Goal: Transaction & Acquisition: Share content

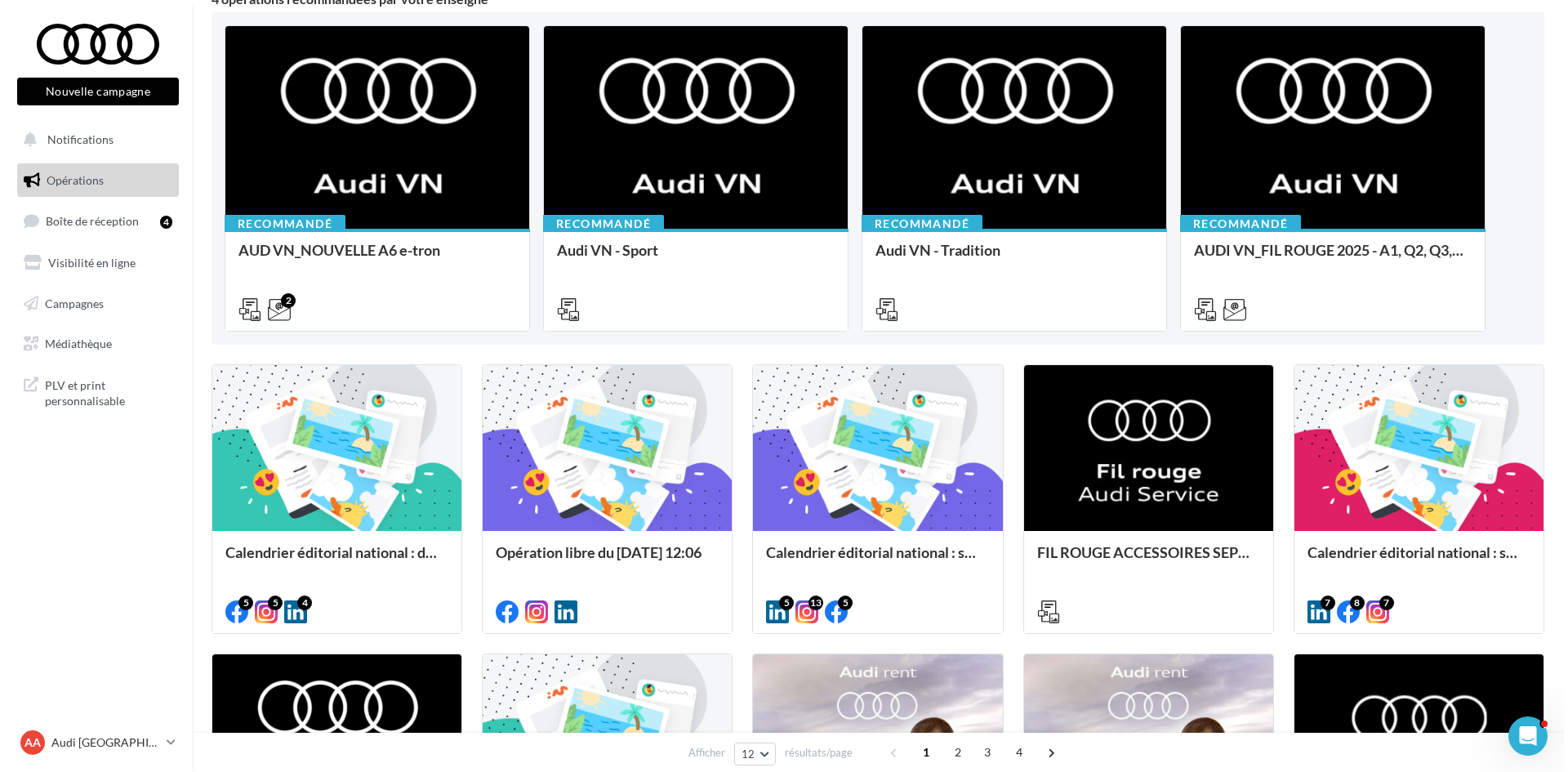
scroll to position [163, 0]
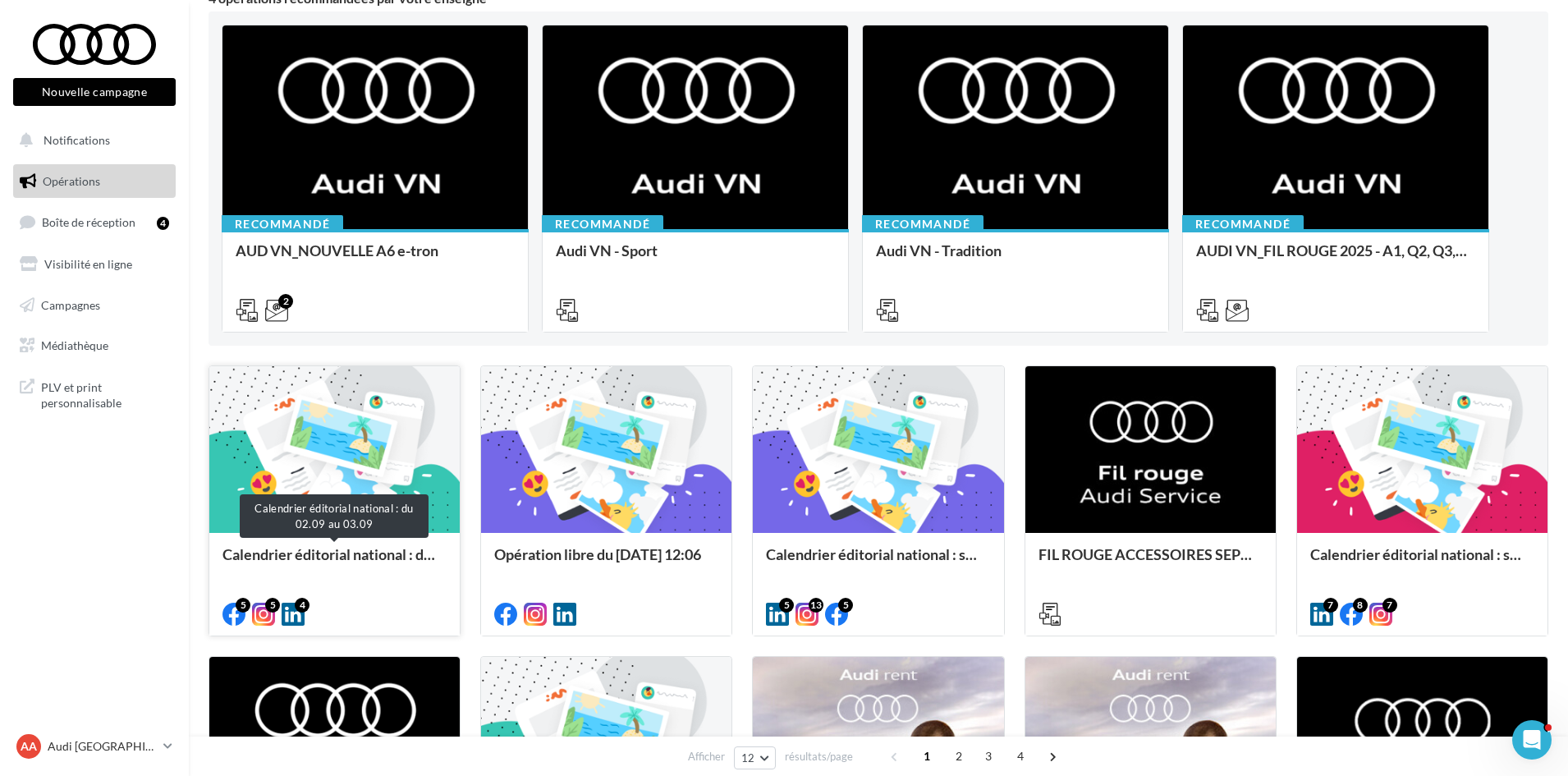
click at [317, 560] on div "Calendrier éditorial national : du 02.09 au 03.09" at bounding box center [334, 561] width 224 height 33
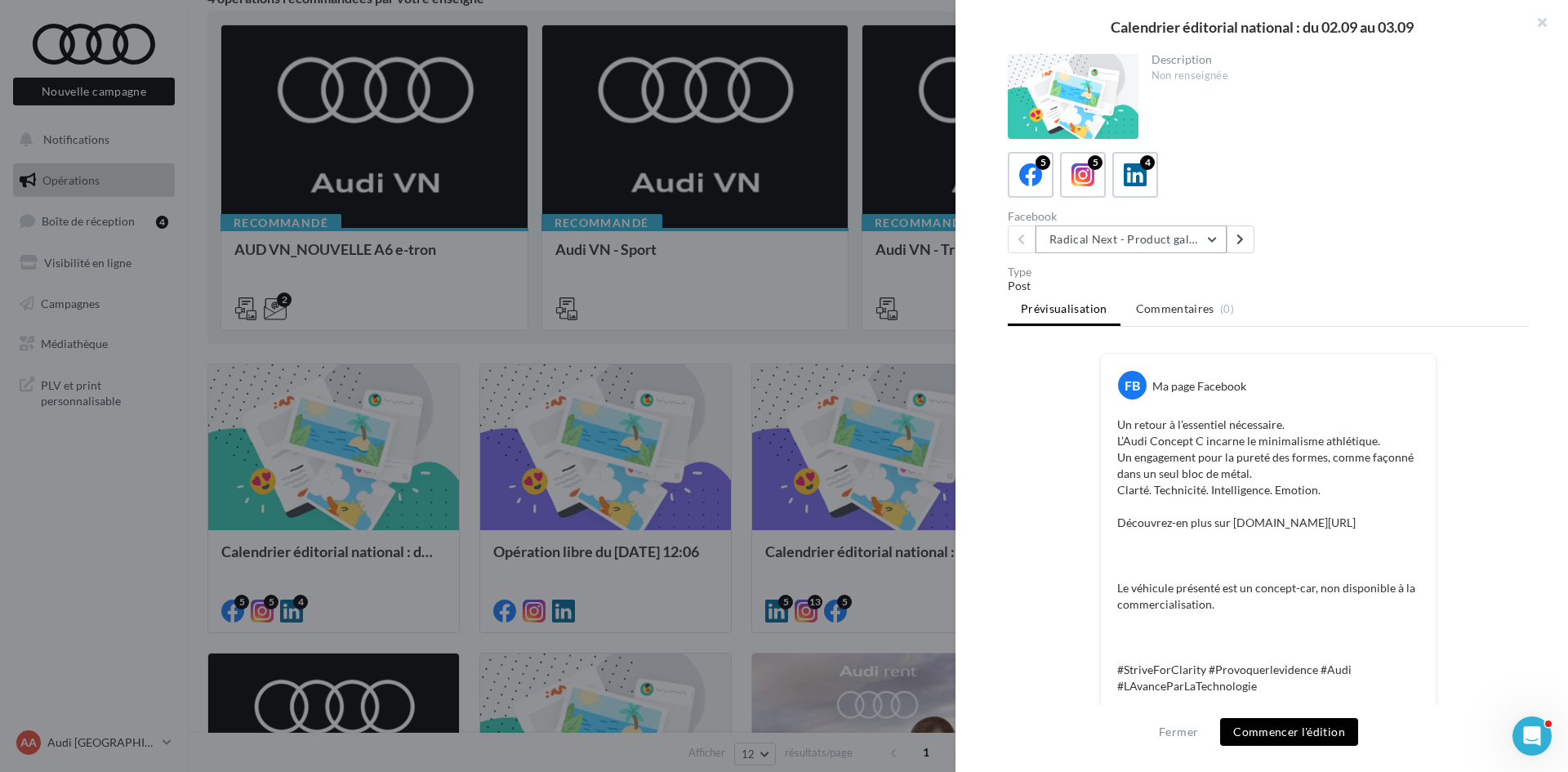
click at [1204, 244] on button "Radical Next - Product gallery" at bounding box center [1131, 240] width 191 height 28
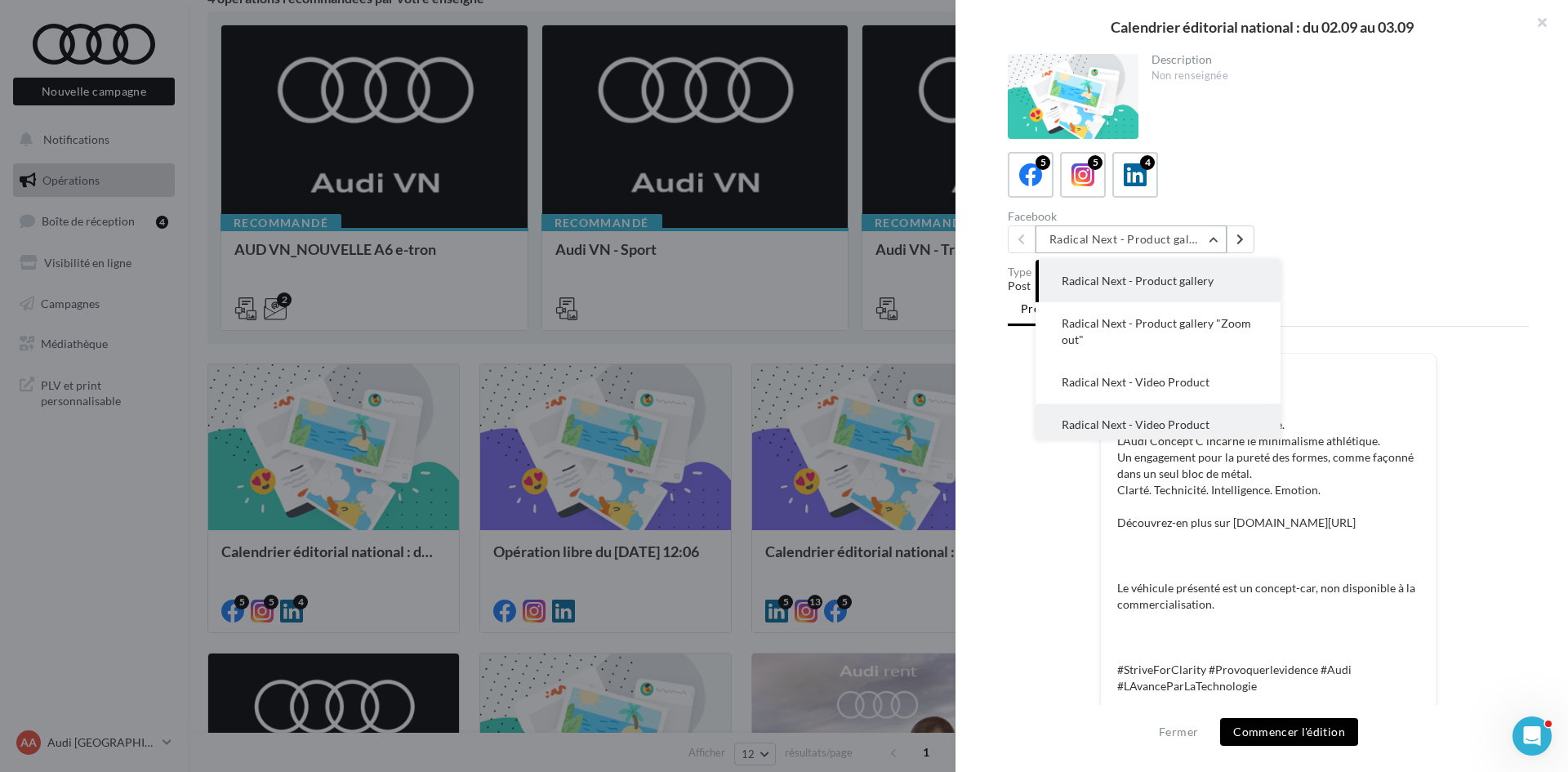
scroll to position [65, 0]
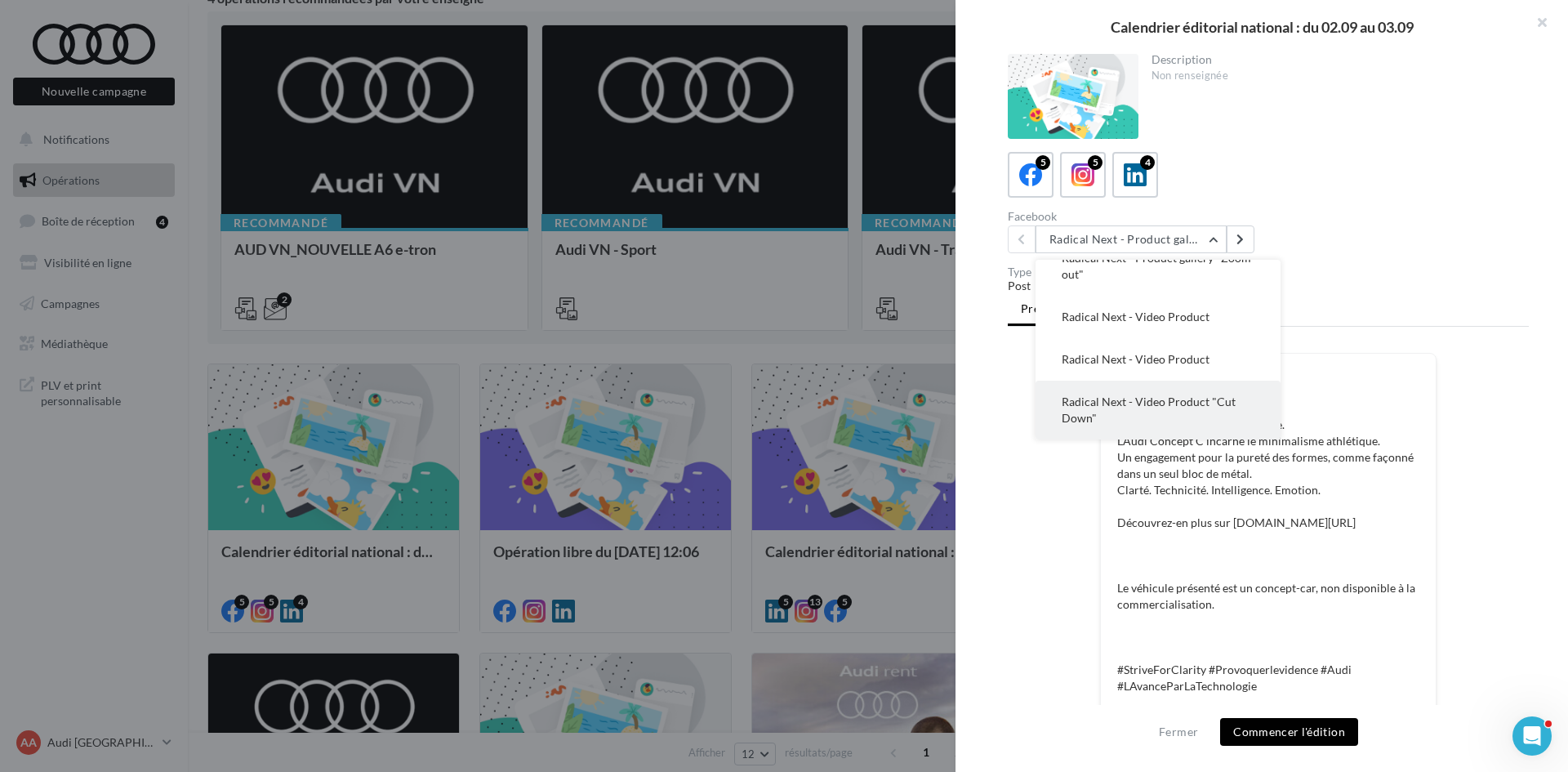
click at [1199, 411] on button "Radical Next - Video Product "Cut Down"" at bounding box center [1158, 409] width 245 height 59
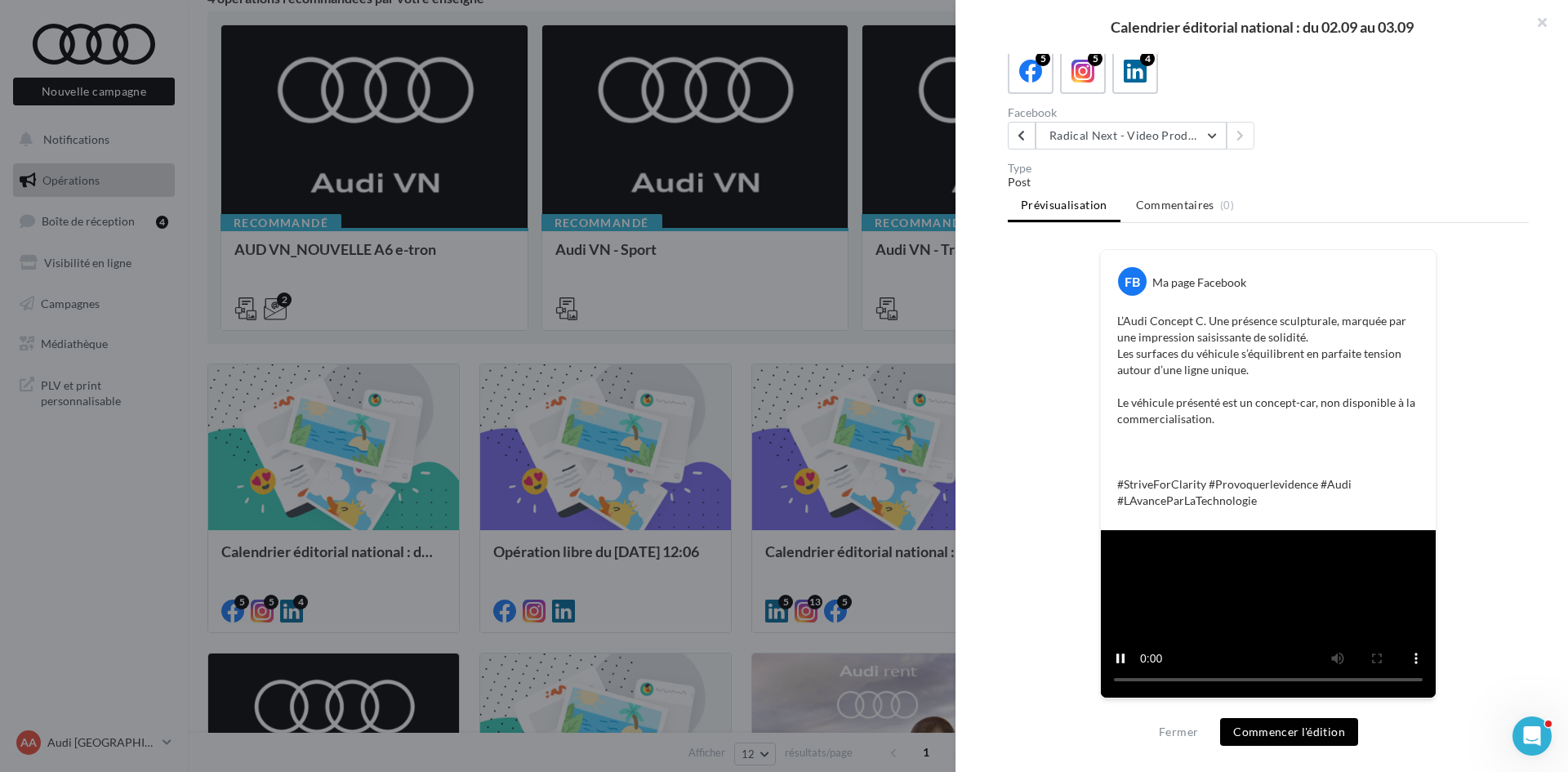
scroll to position [378, 0]
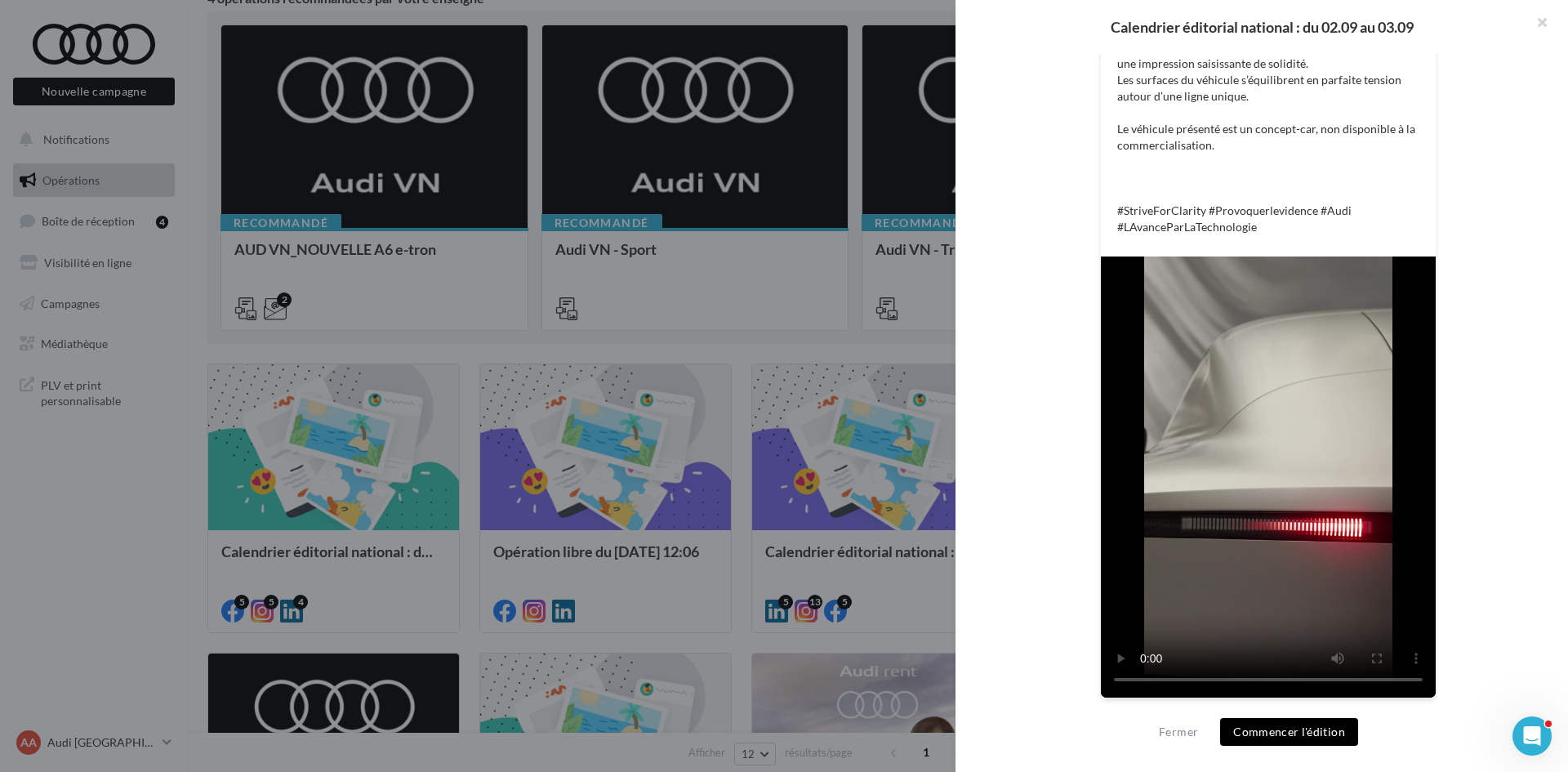
click at [1313, 736] on button "Commencer l'édition" at bounding box center [1289, 732] width 138 height 28
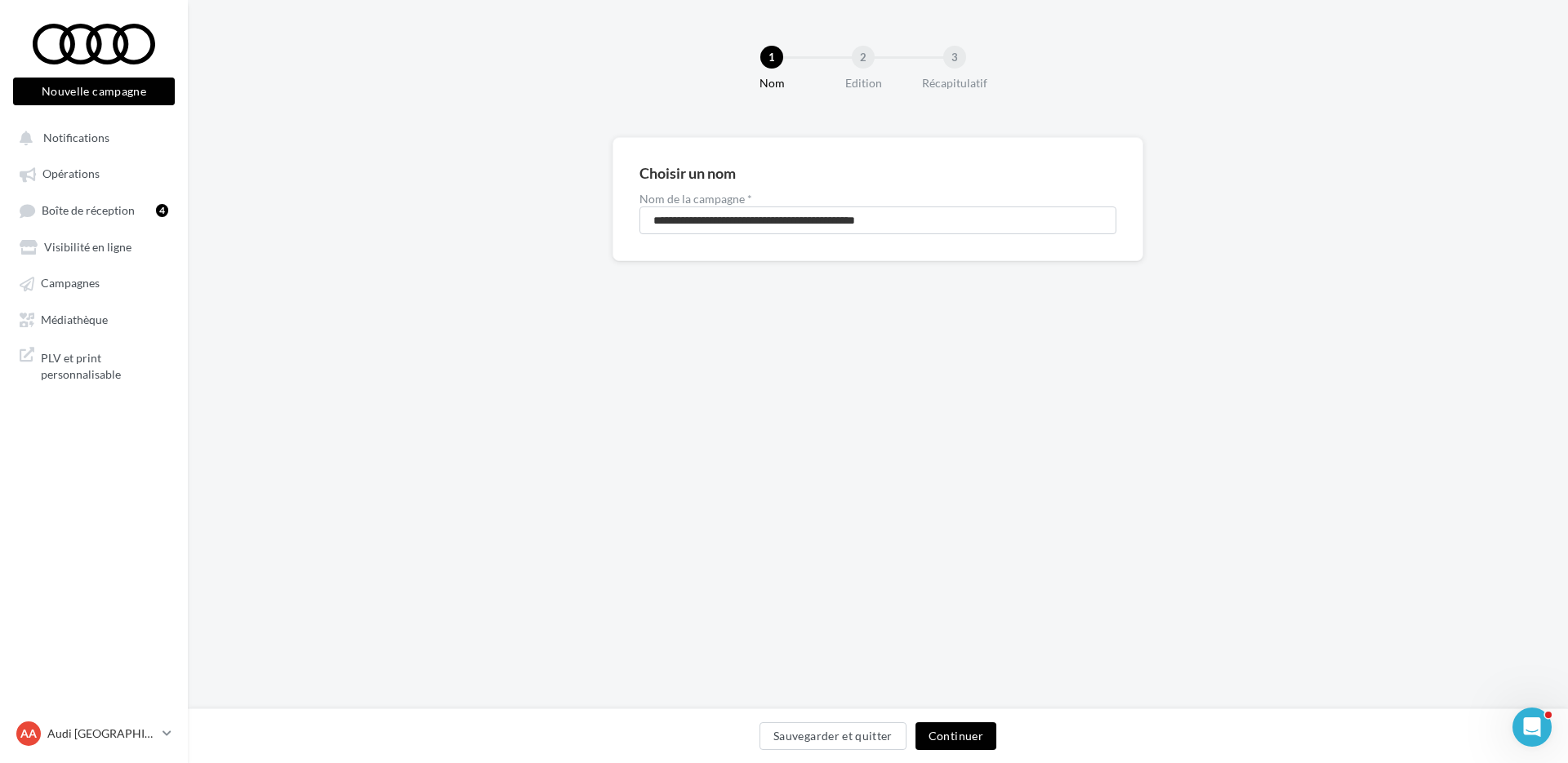
click at [997, 733] on div "Sauvegarder et quitter Continuer" at bounding box center [877, 739] width 1354 height 34
click at [993, 733] on button "Continuer" at bounding box center [956, 736] width 81 height 28
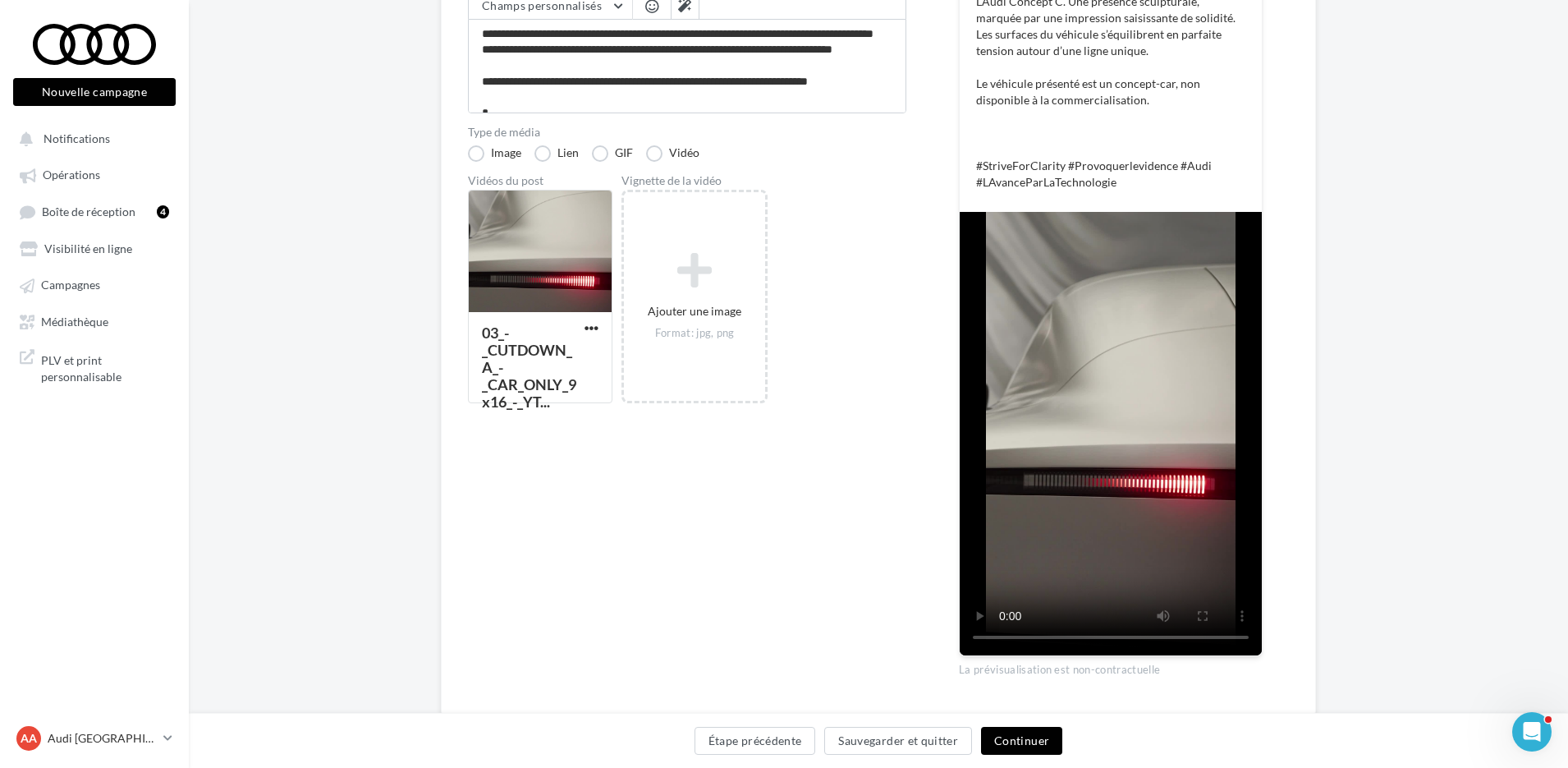
scroll to position [325, 0]
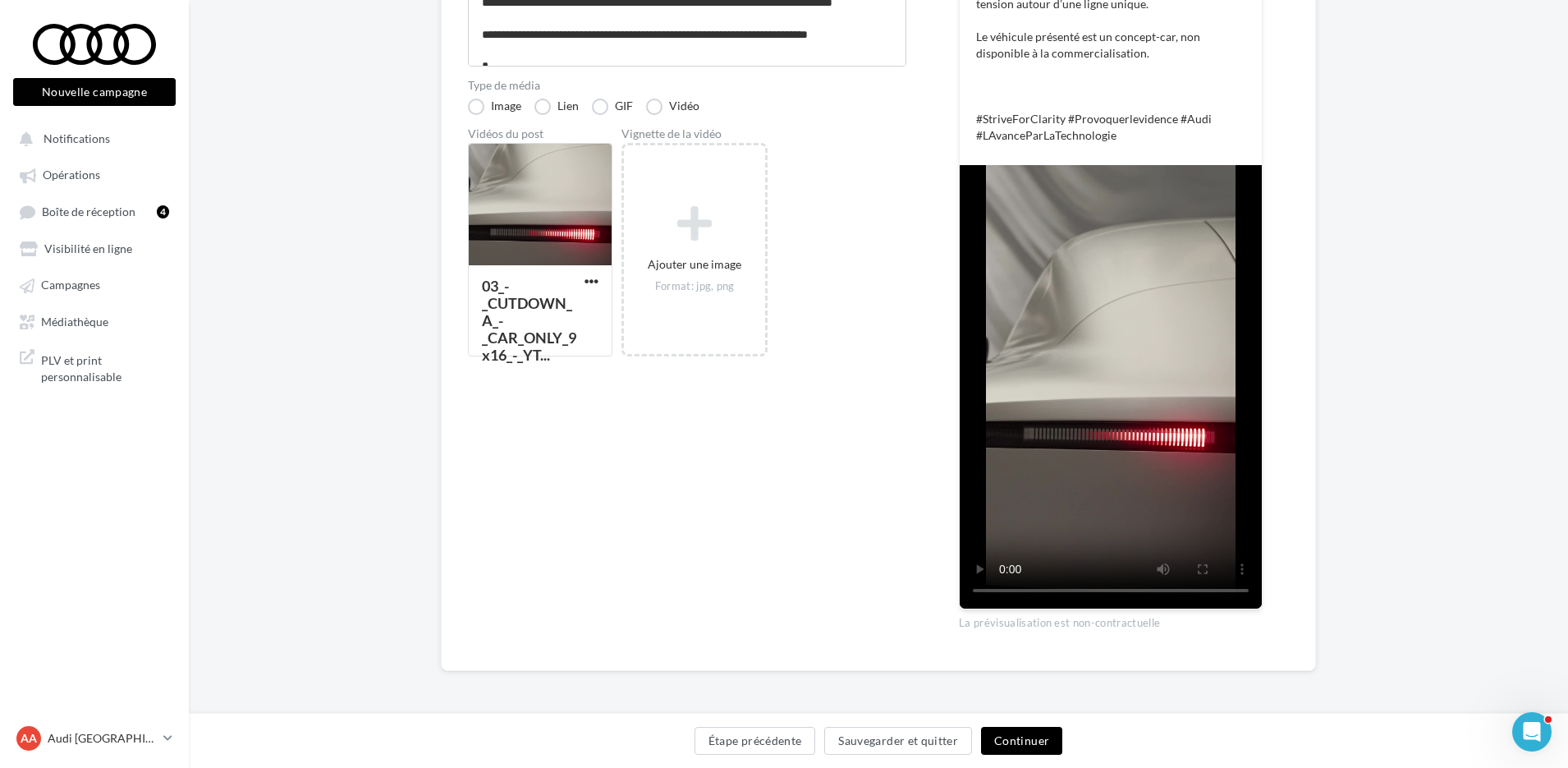
click at [993, 745] on button "Continuer" at bounding box center [1022, 741] width 82 height 28
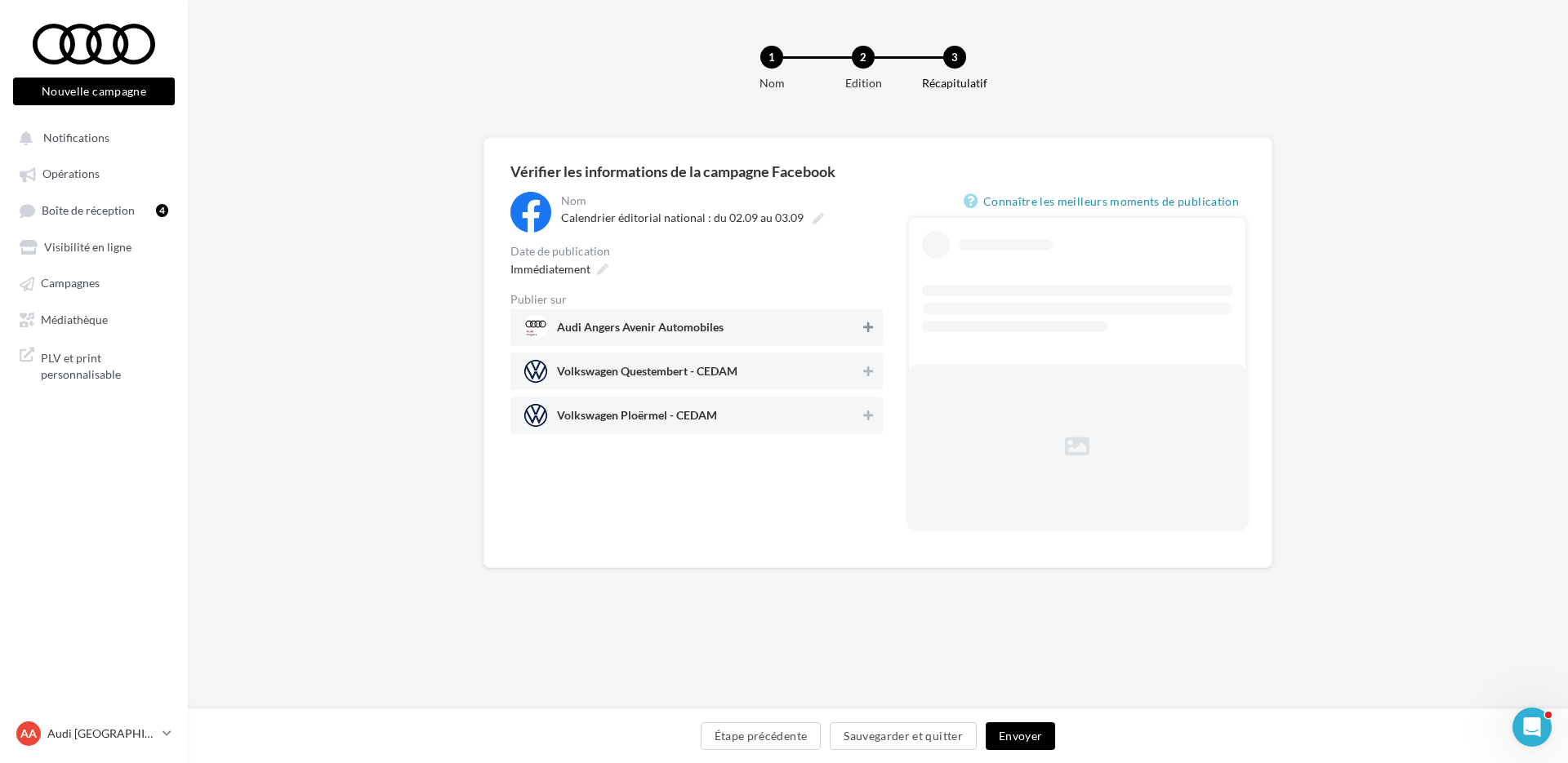
click at [869, 331] on icon at bounding box center [868, 327] width 10 height 11
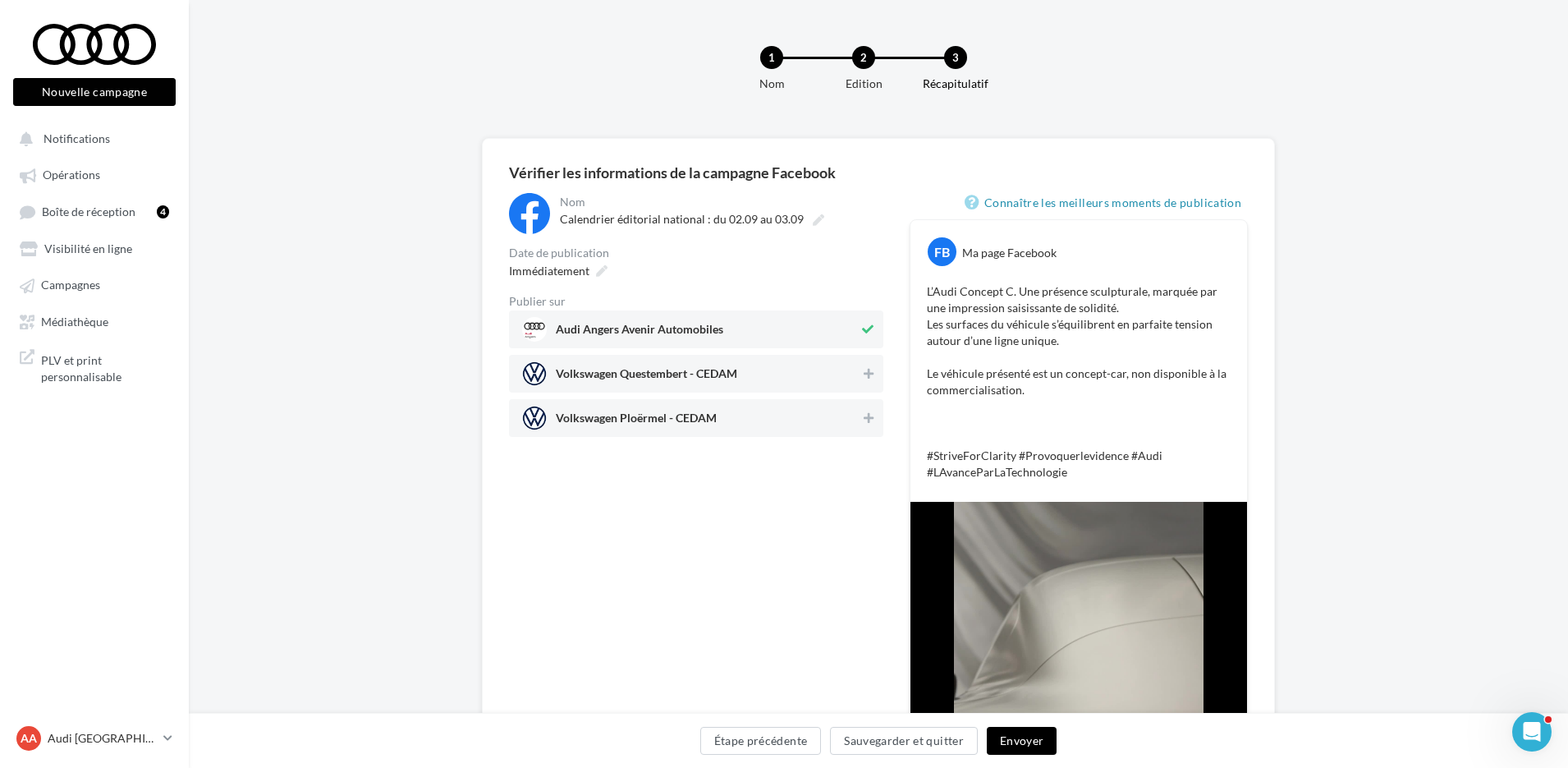
click at [1032, 751] on button "Envoyer" at bounding box center [1022, 741] width 69 height 28
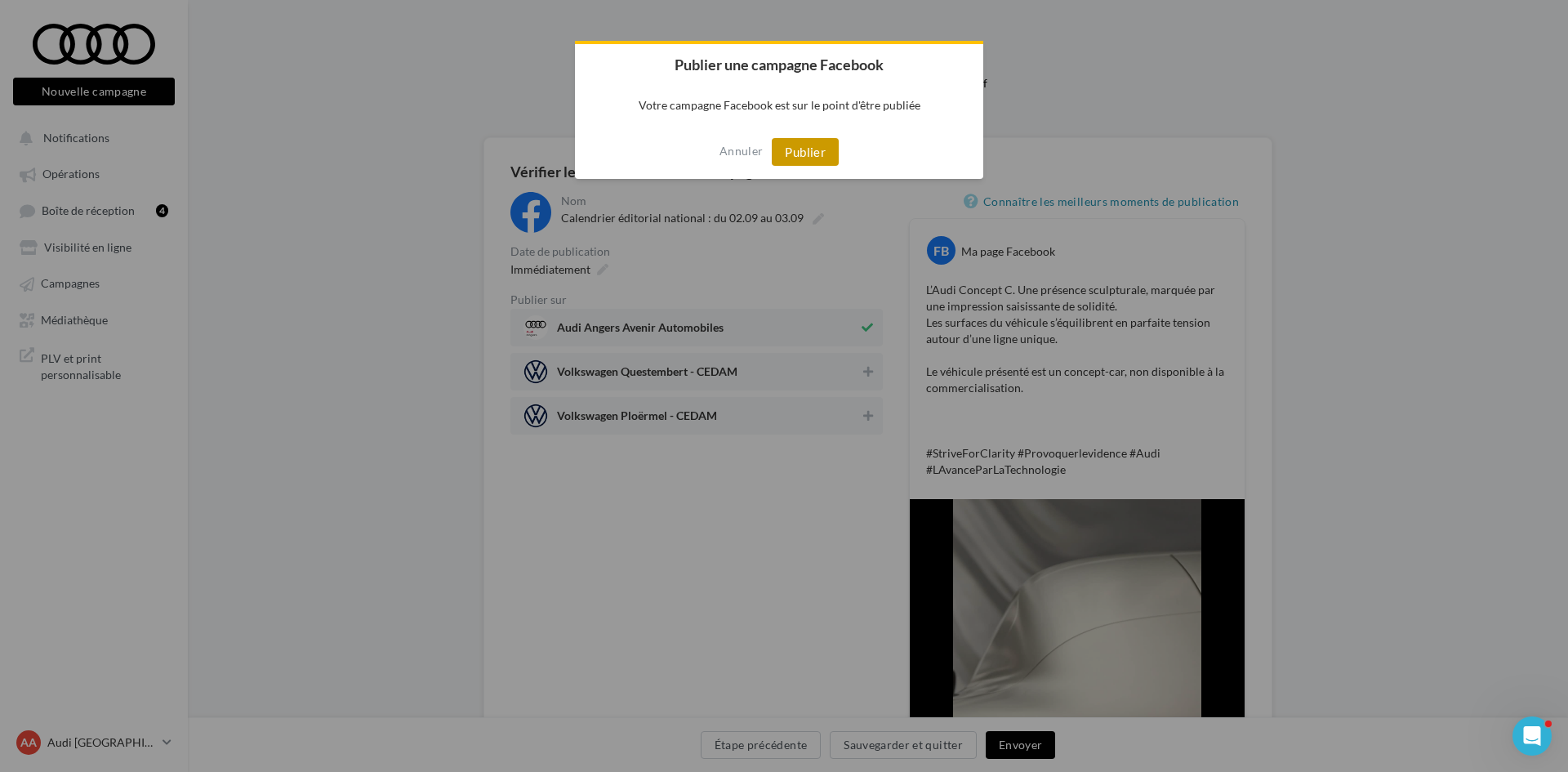
click at [806, 142] on button "Publier" at bounding box center [805, 152] width 67 height 28
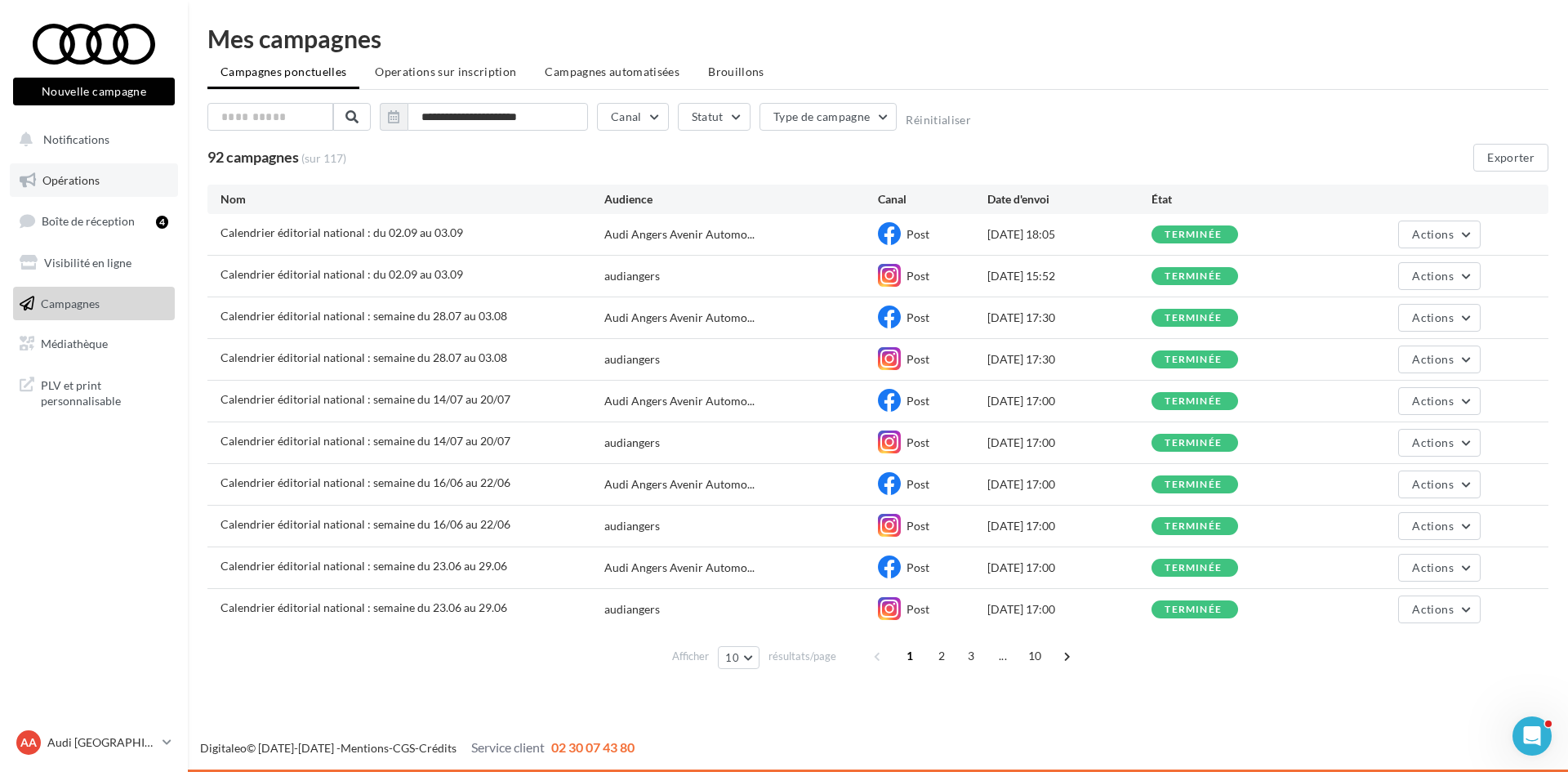
click at [110, 173] on link "Opérations" at bounding box center [94, 180] width 168 height 34
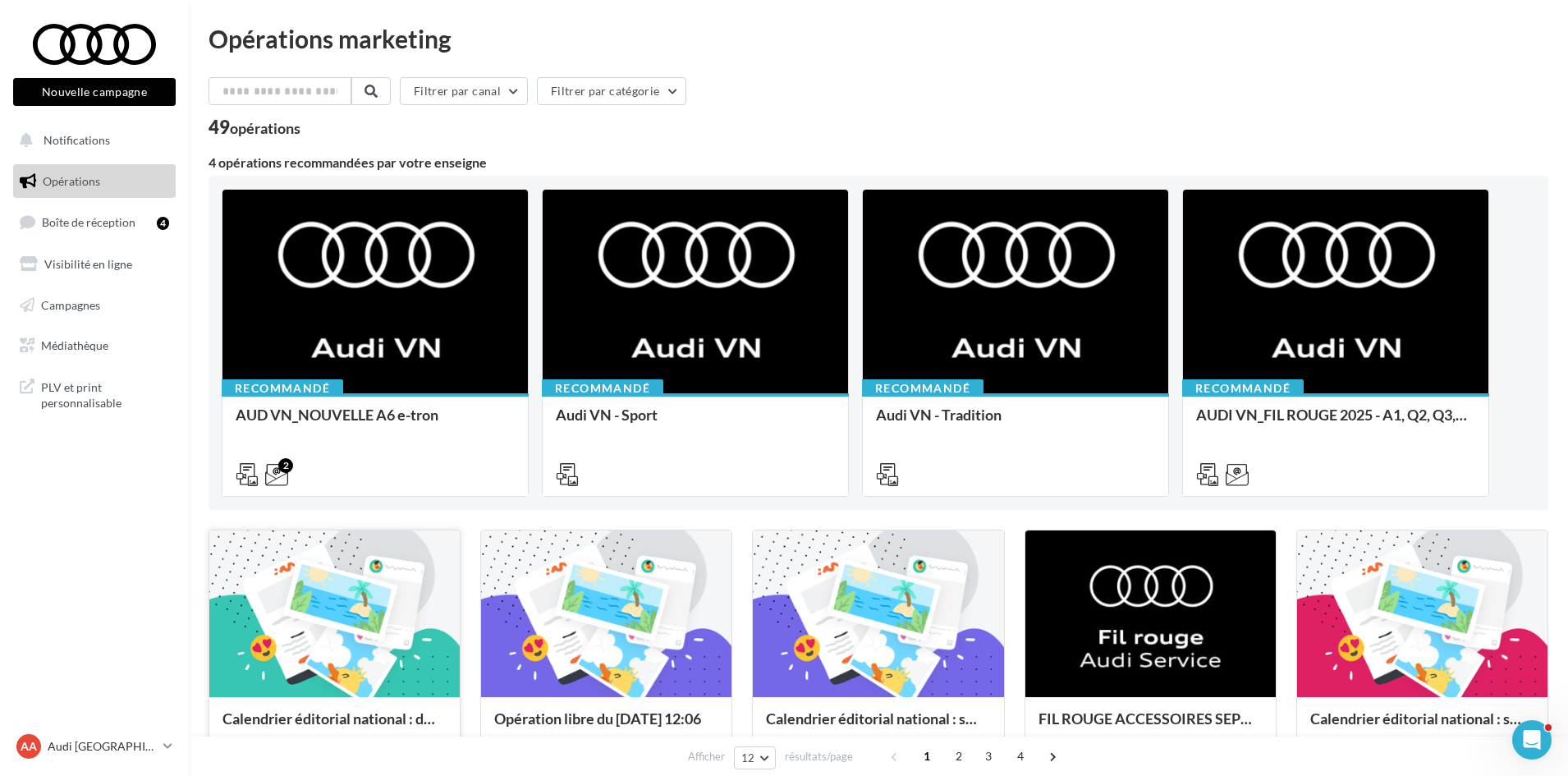
click at [340, 603] on div at bounding box center [334, 615] width 250 height 169
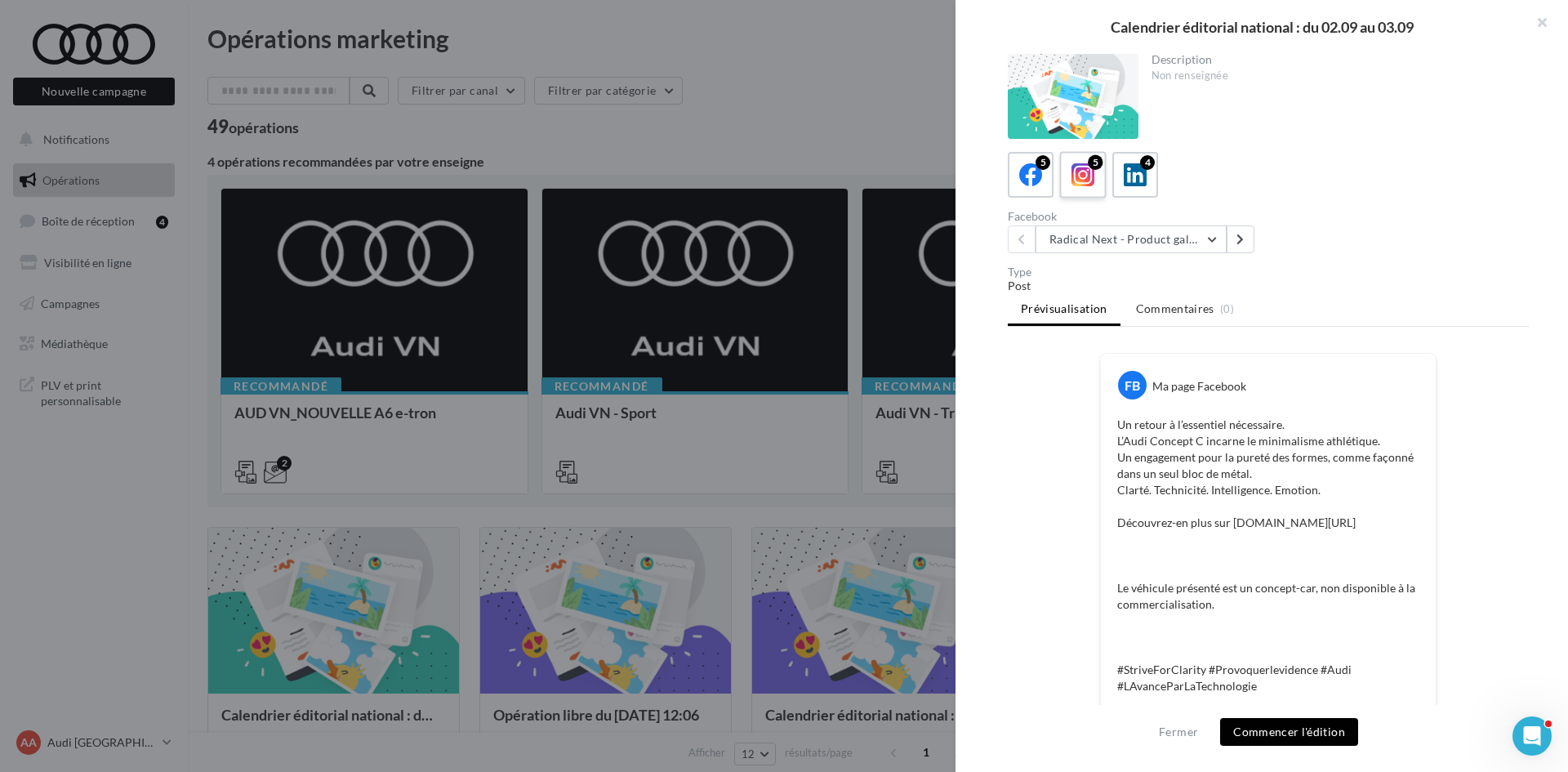
click at [1069, 180] on div "5" at bounding box center [1083, 175] width 30 height 30
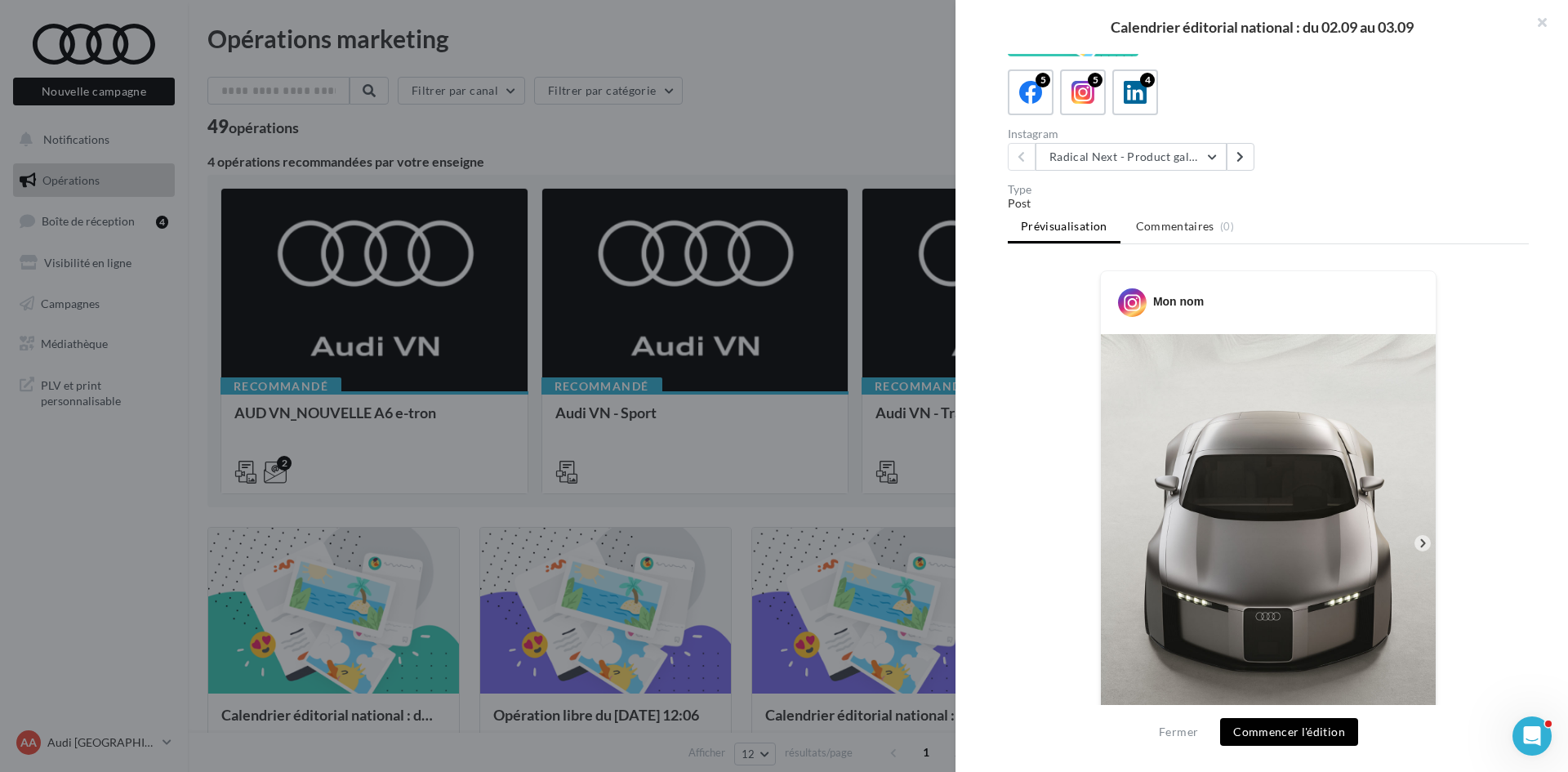
scroll to position [82, 0]
click at [1103, 162] on button "Radical Next - Product gallery" at bounding box center [1131, 158] width 191 height 28
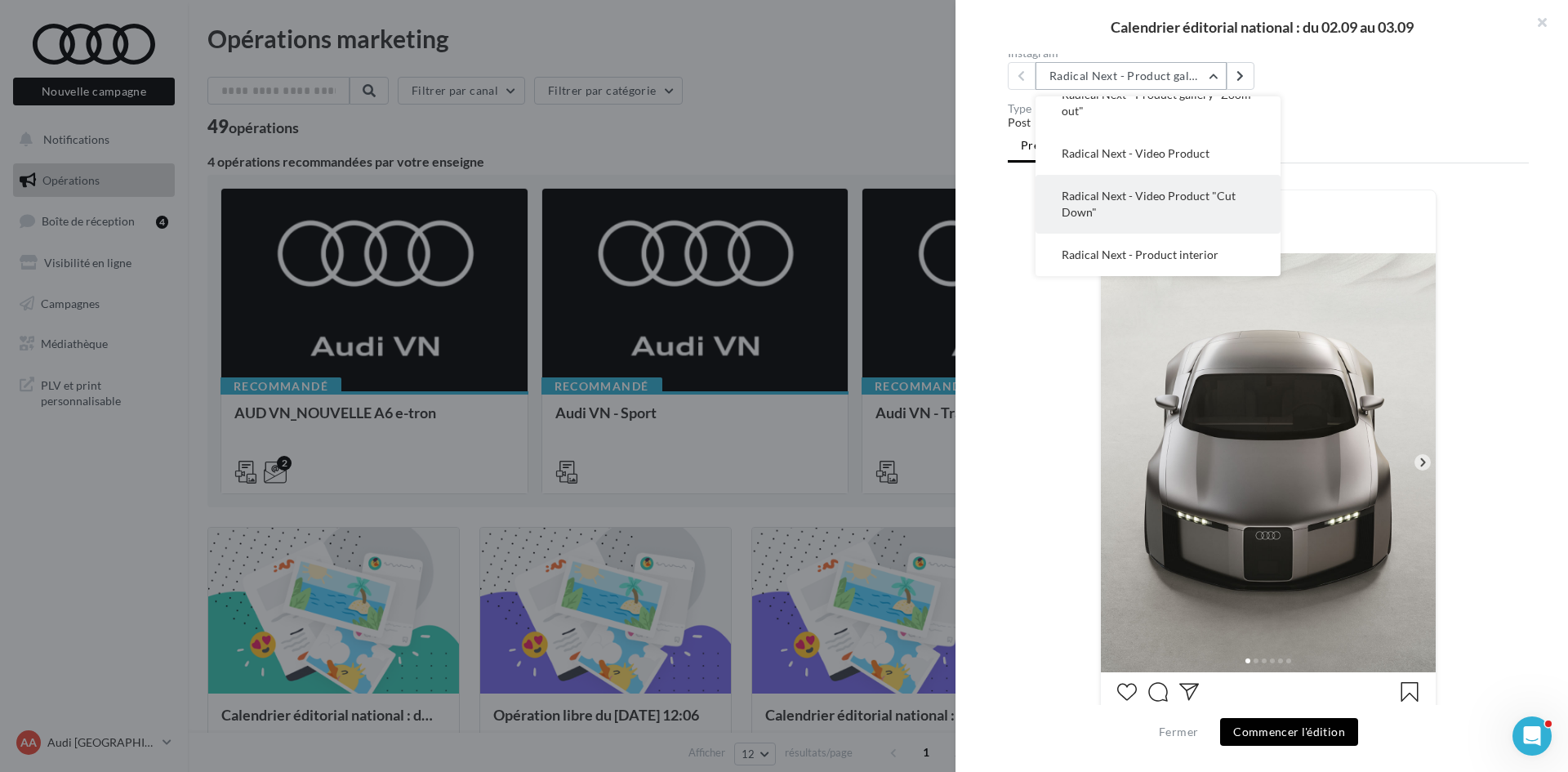
scroll to position [245, 0]
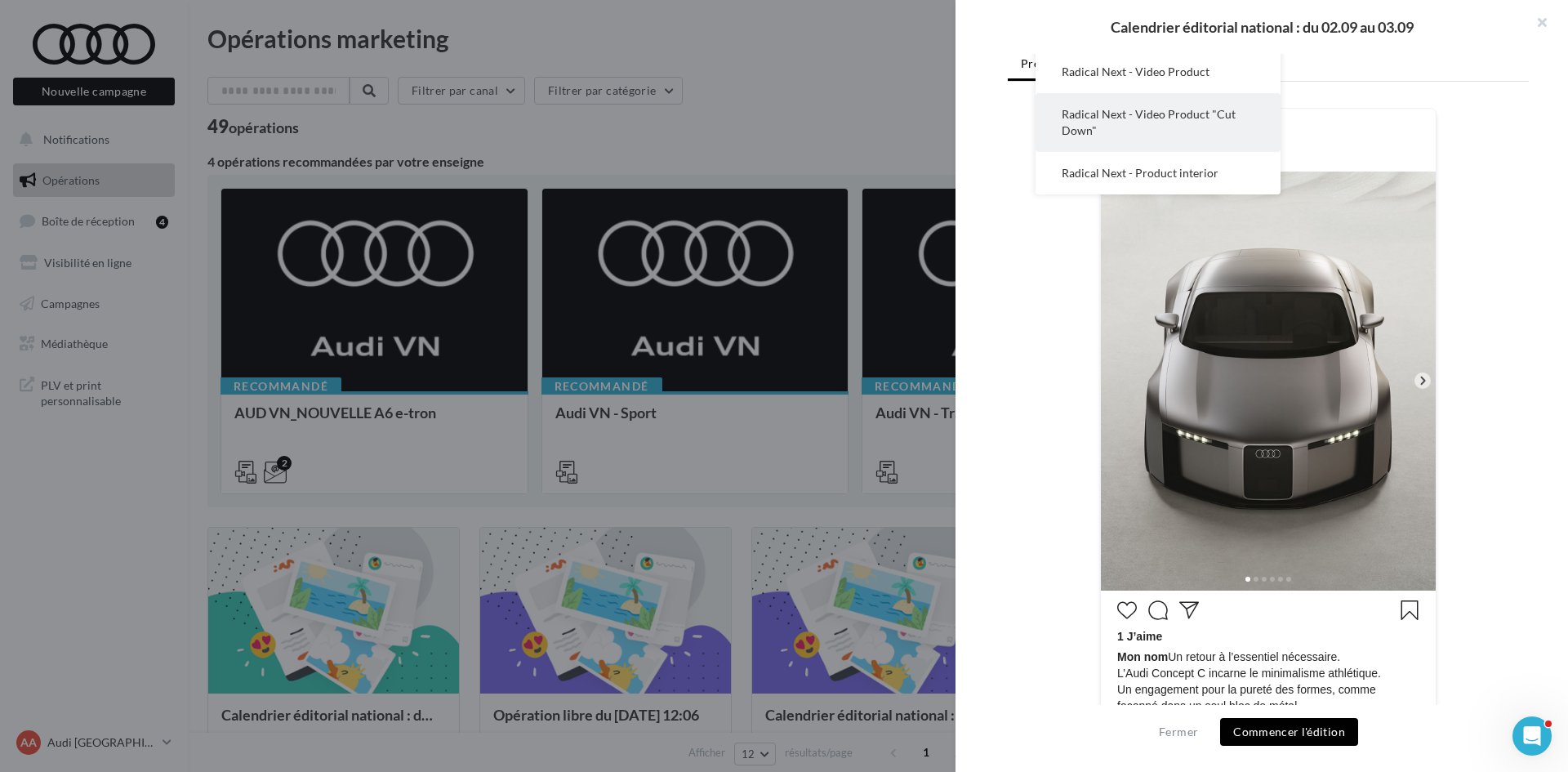
click at [1123, 132] on button "Radical Next - Video Product "Cut Down"" at bounding box center [1158, 122] width 245 height 59
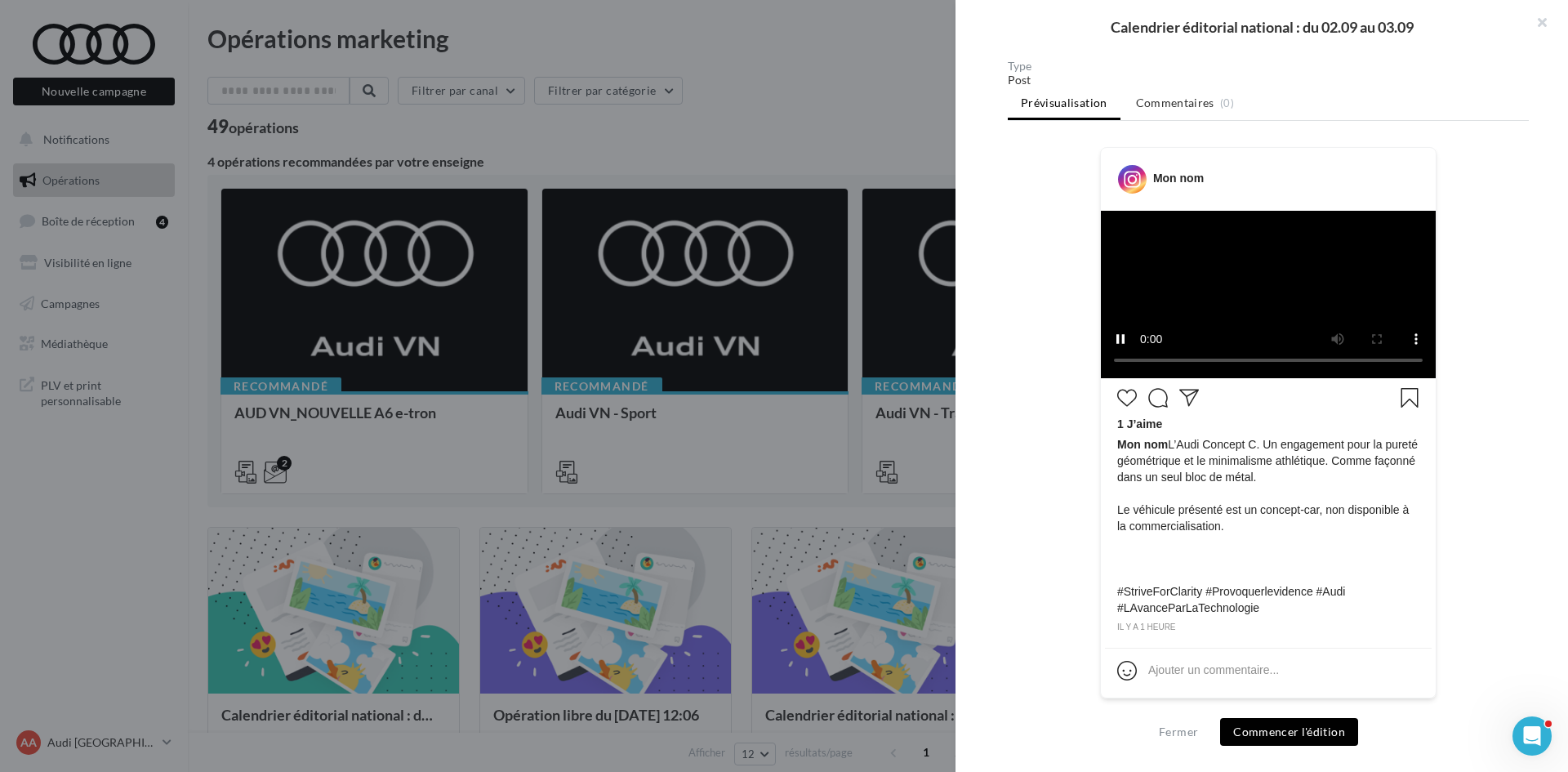
scroll to position [326, 0]
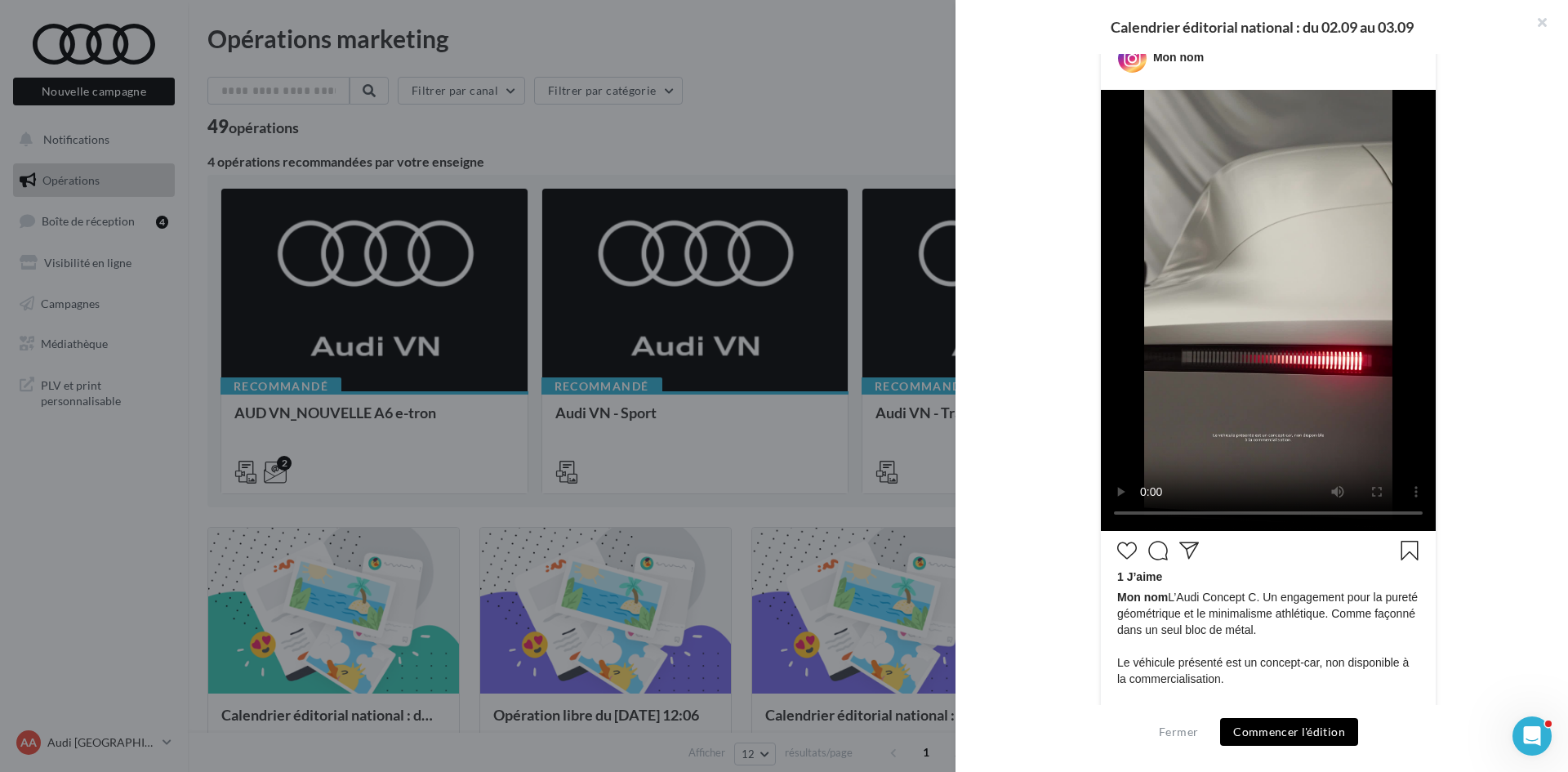
click at [1339, 726] on button "Commencer l'édition" at bounding box center [1289, 732] width 138 height 28
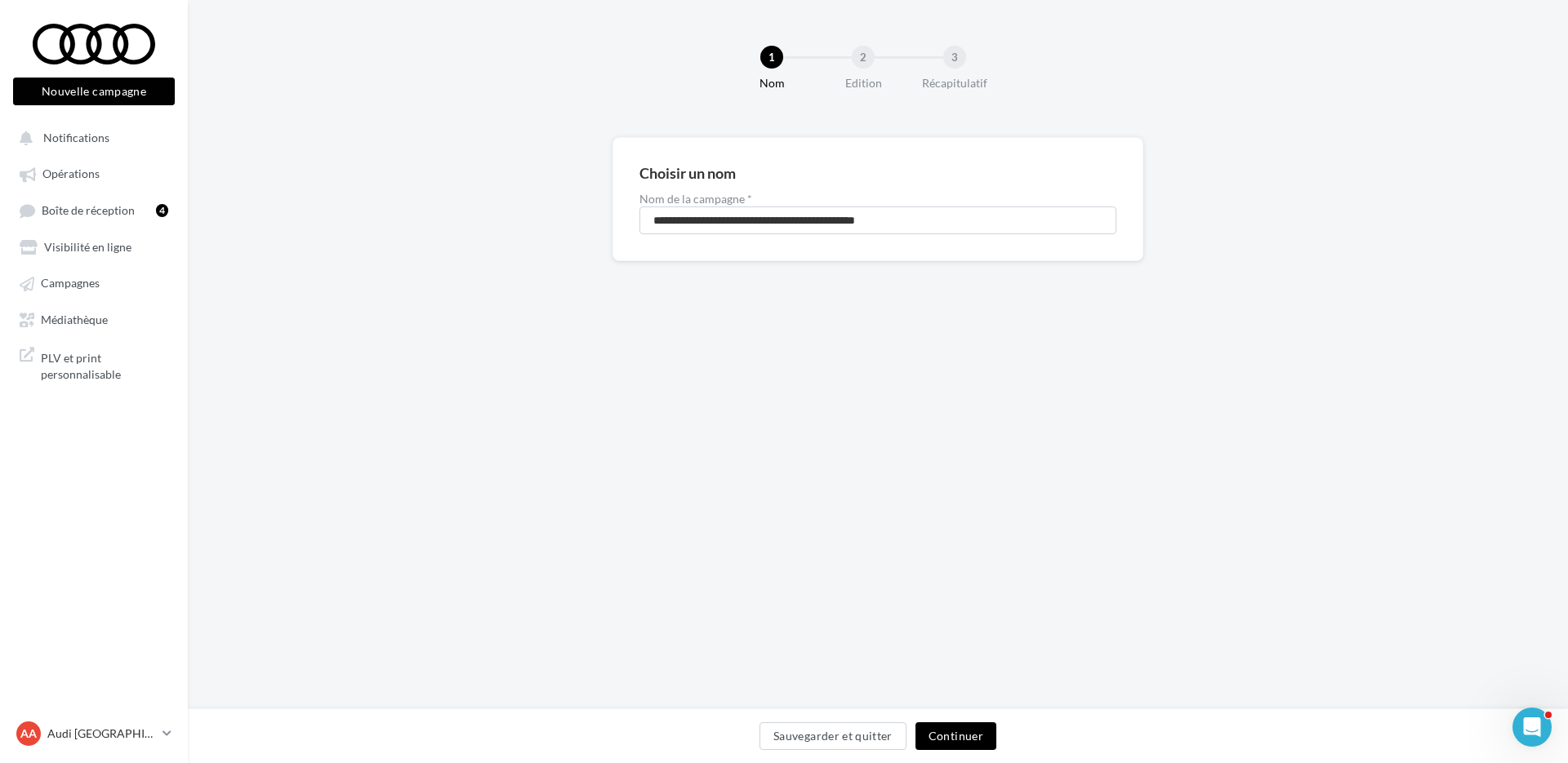
click at [957, 744] on button "Continuer" at bounding box center [956, 736] width 81 height 28
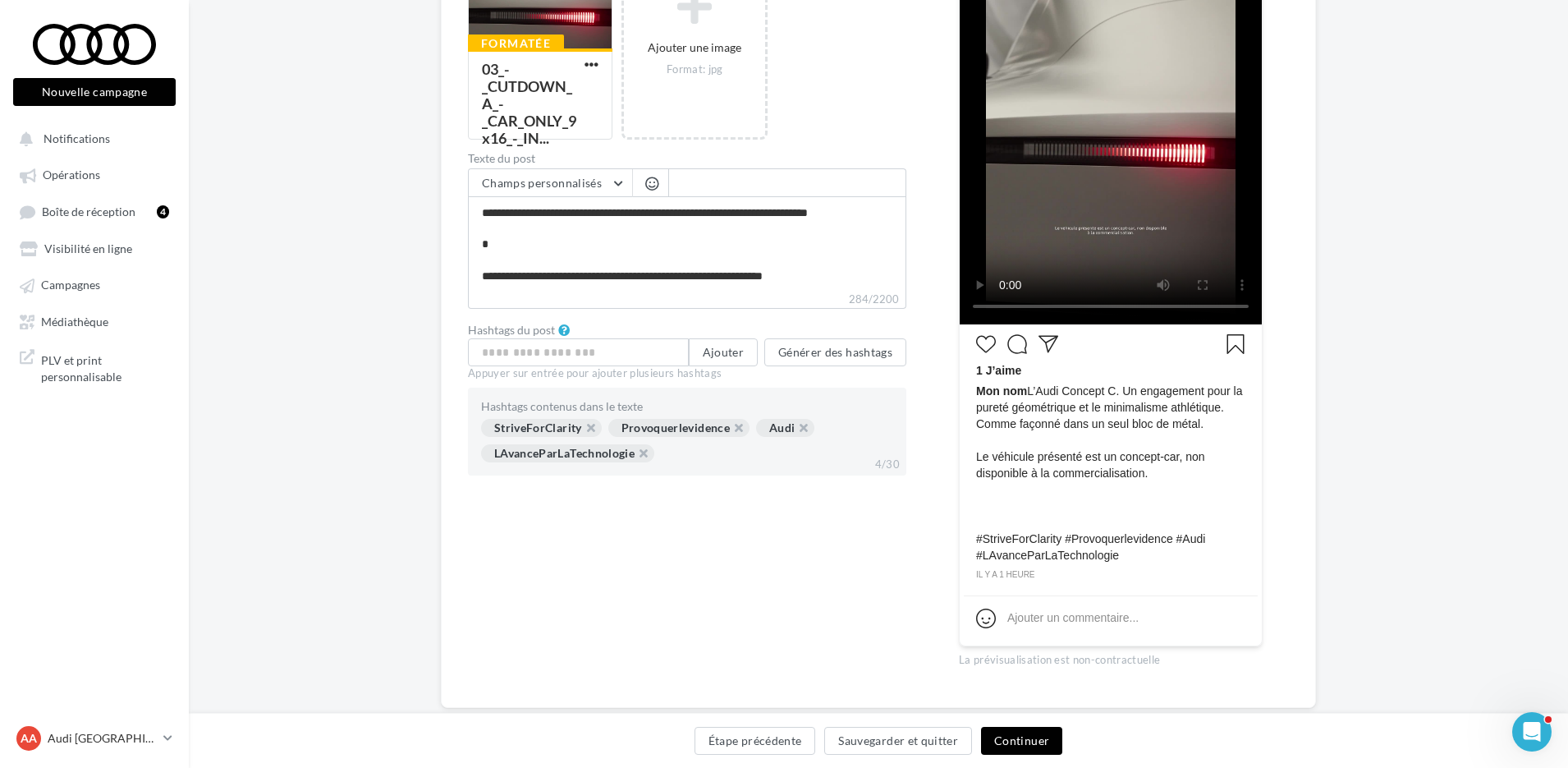
scroll to position [411, 0]
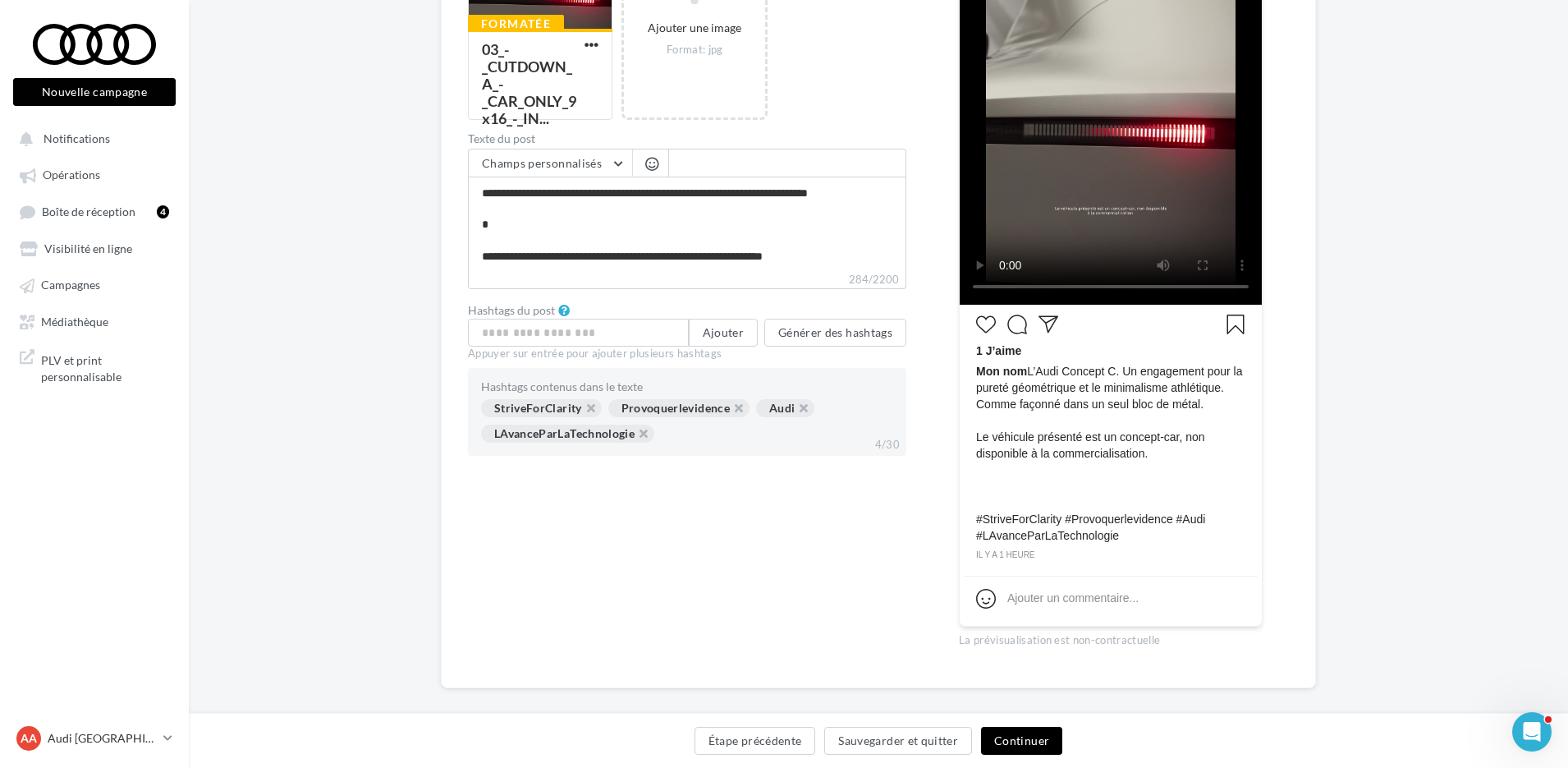
click at [1033, 740] on button "Continuer" at bounding box center [1022, 741] width 82 height 28
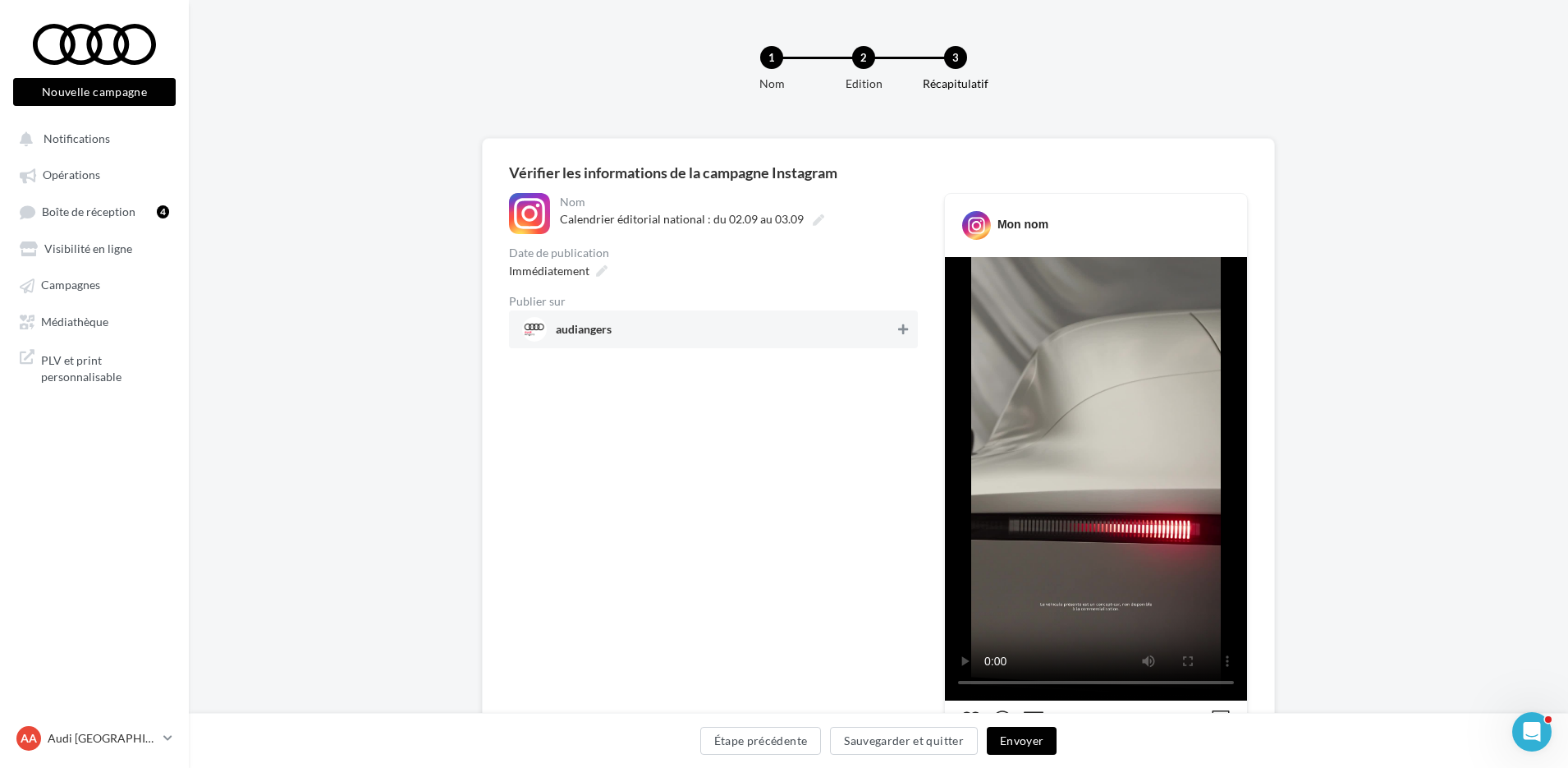
click at [903, 334] on icon at bounding box center [903, 329] width 10 height 11
click at [1027, 735] on button "Envoyer" at bounding box center [1022, 741] width 69 height 28
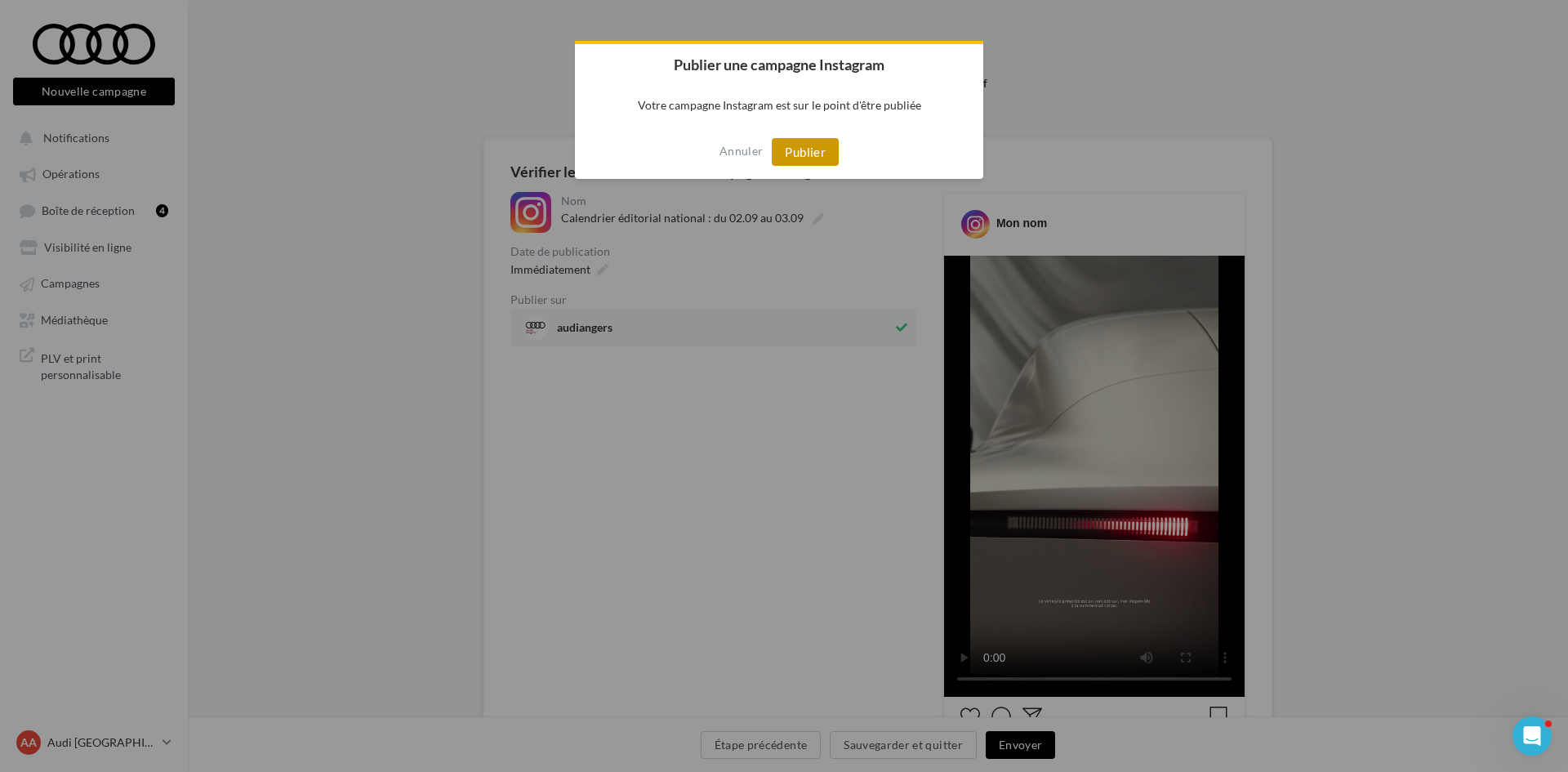
click at [810, 149] on button "Publier" at bounding box center [805, 152] width 67 height 28
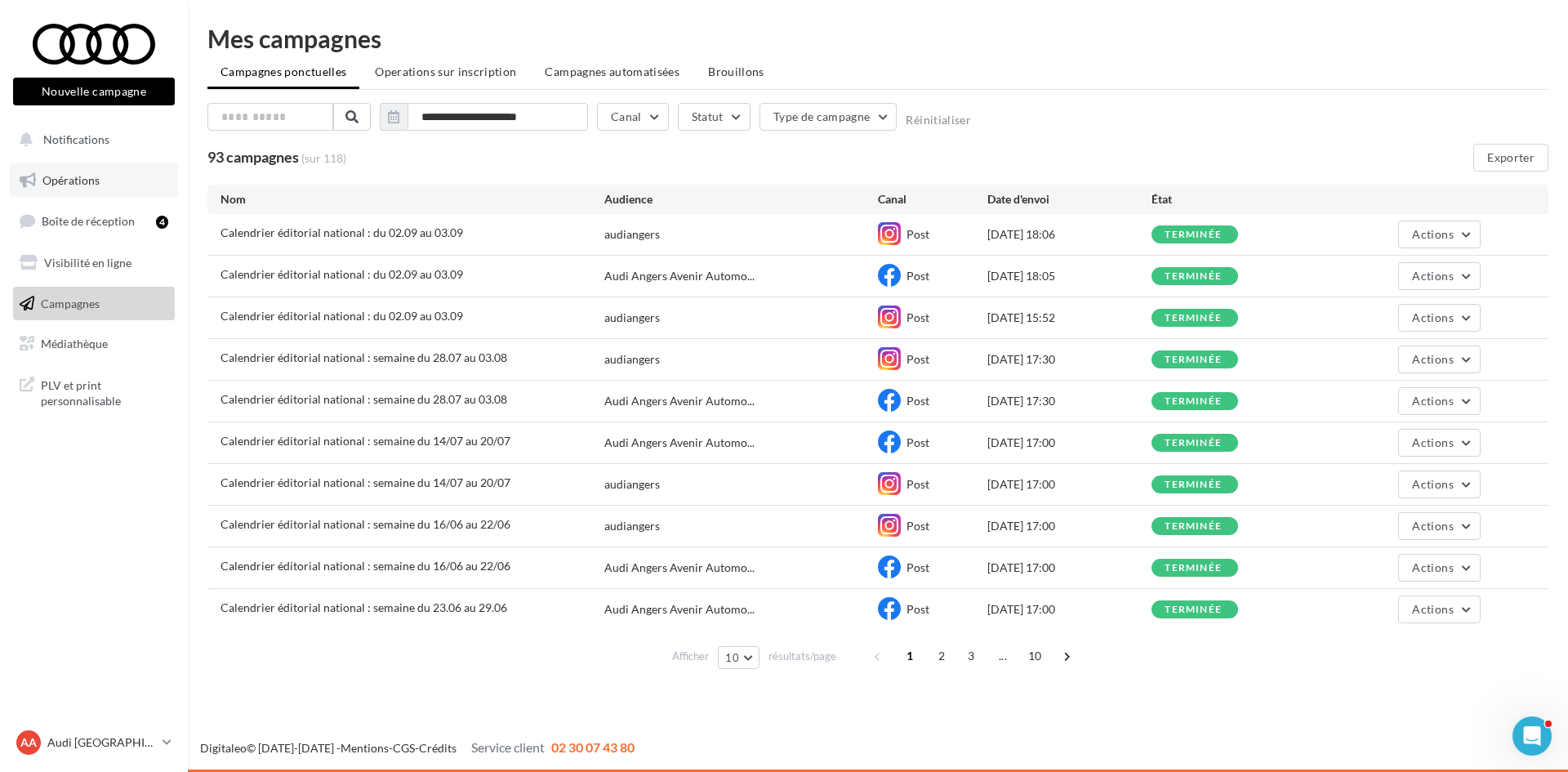
click at [84, 181] on span "Opérations" at bounding box center [71, 180] width 57 height 14
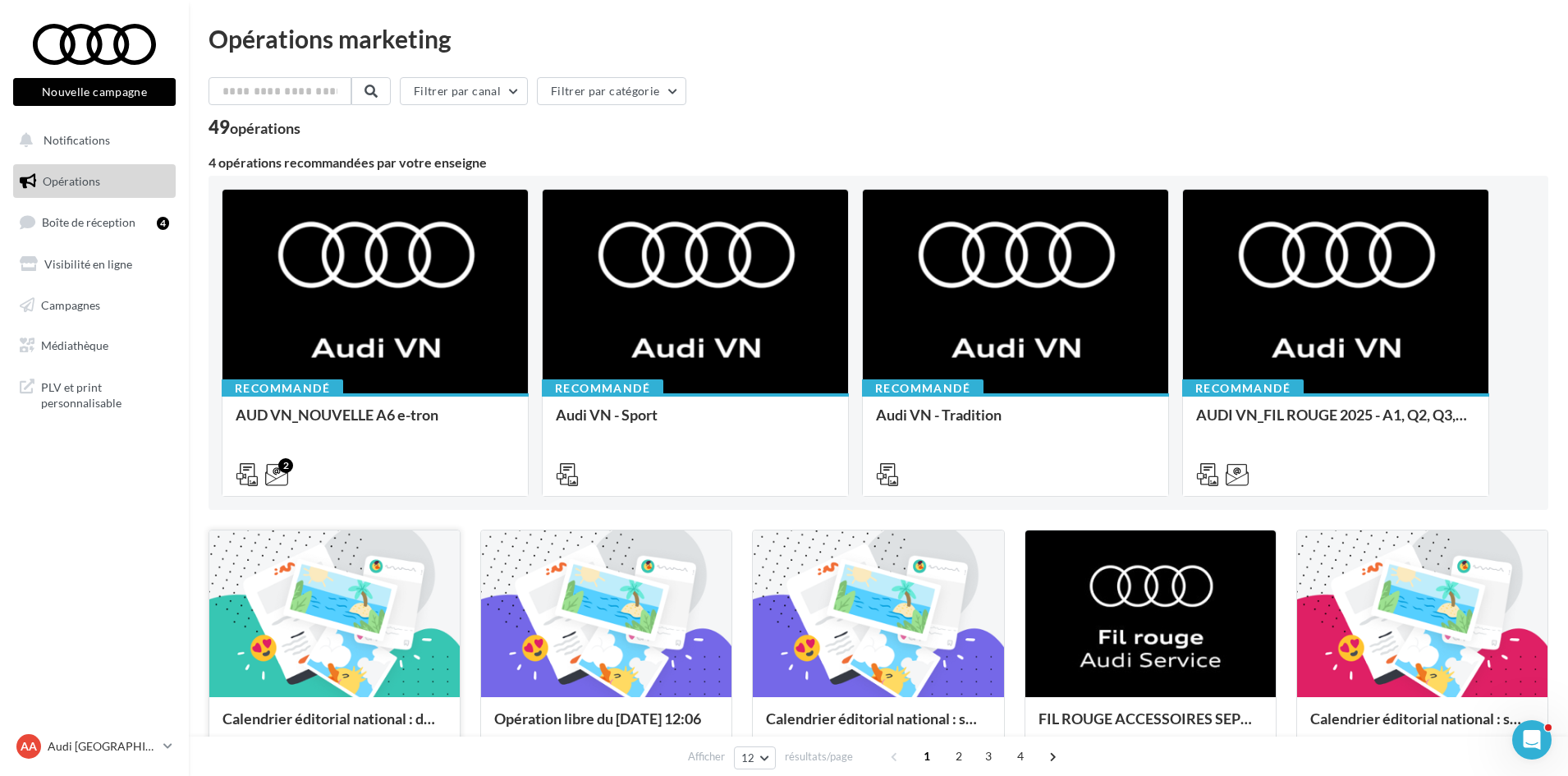
click at [352, 679] on div at bounding box center [334, 615] width 250 height 169
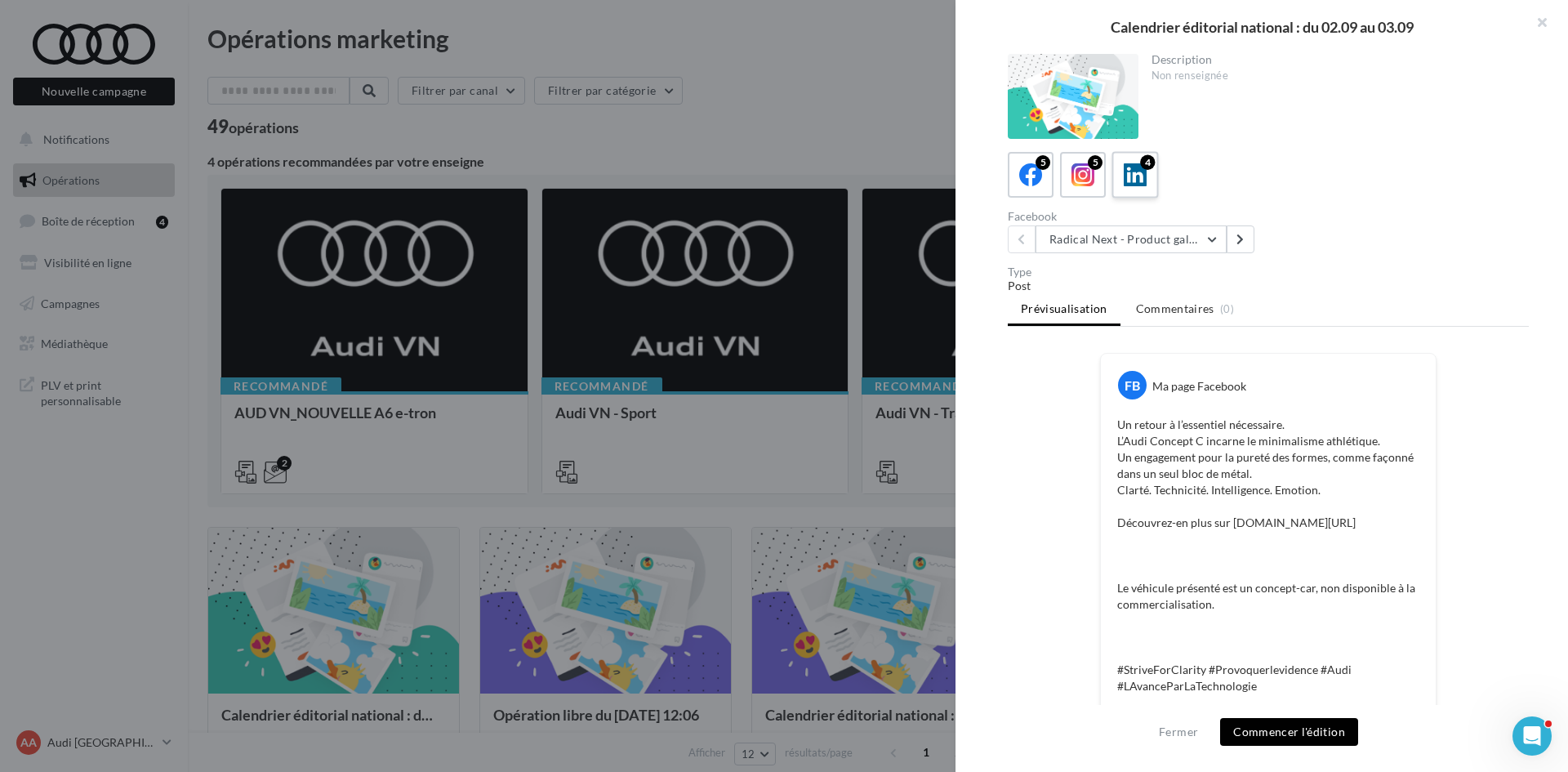
click at [1142, 183] on icon at bounding box center [1135, 174] width 23 height 23
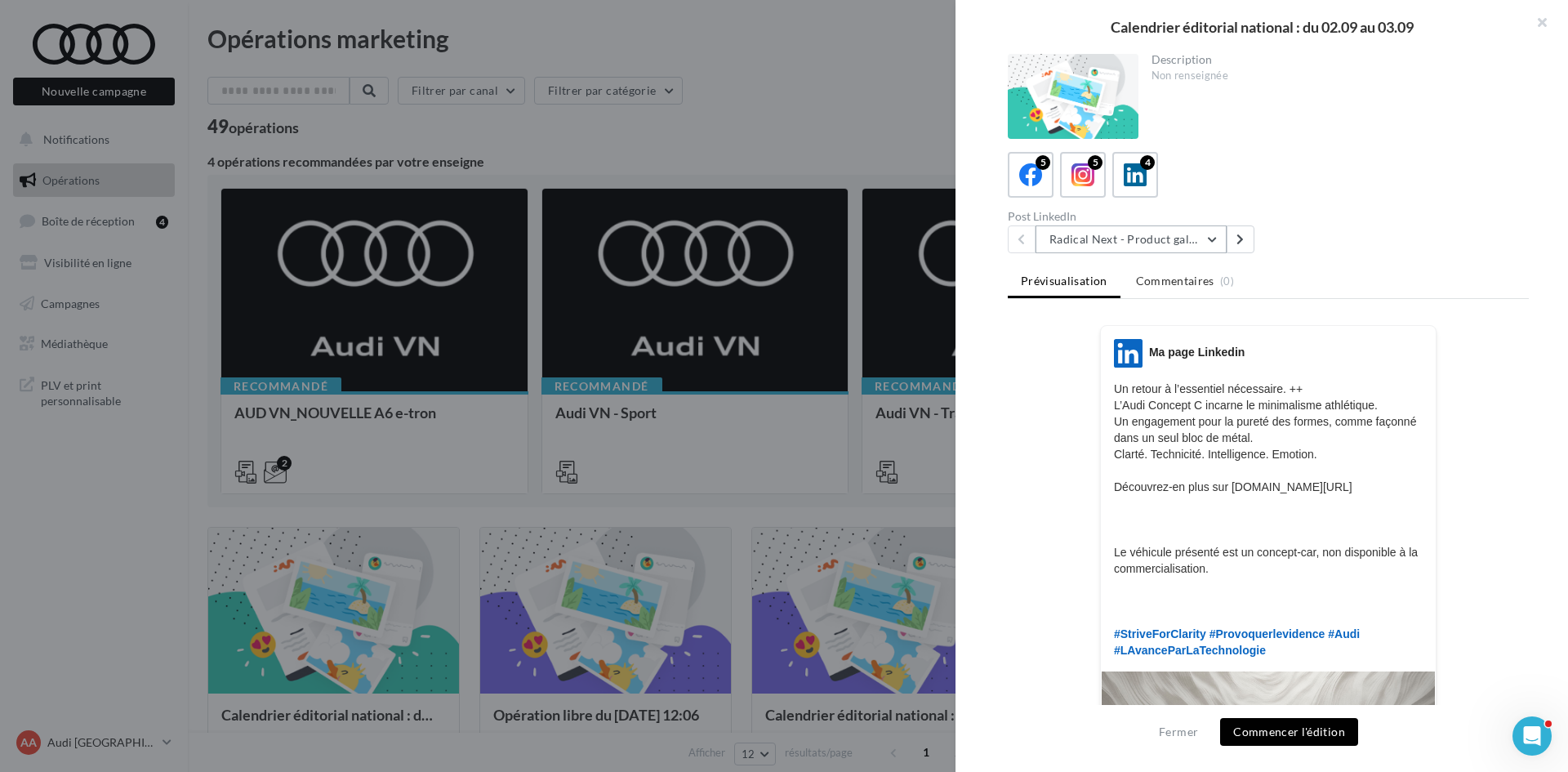
click at [1181, 240] on button "Radical Next - Product gallery" at bounding box center [1131, 240] width 191 height 28
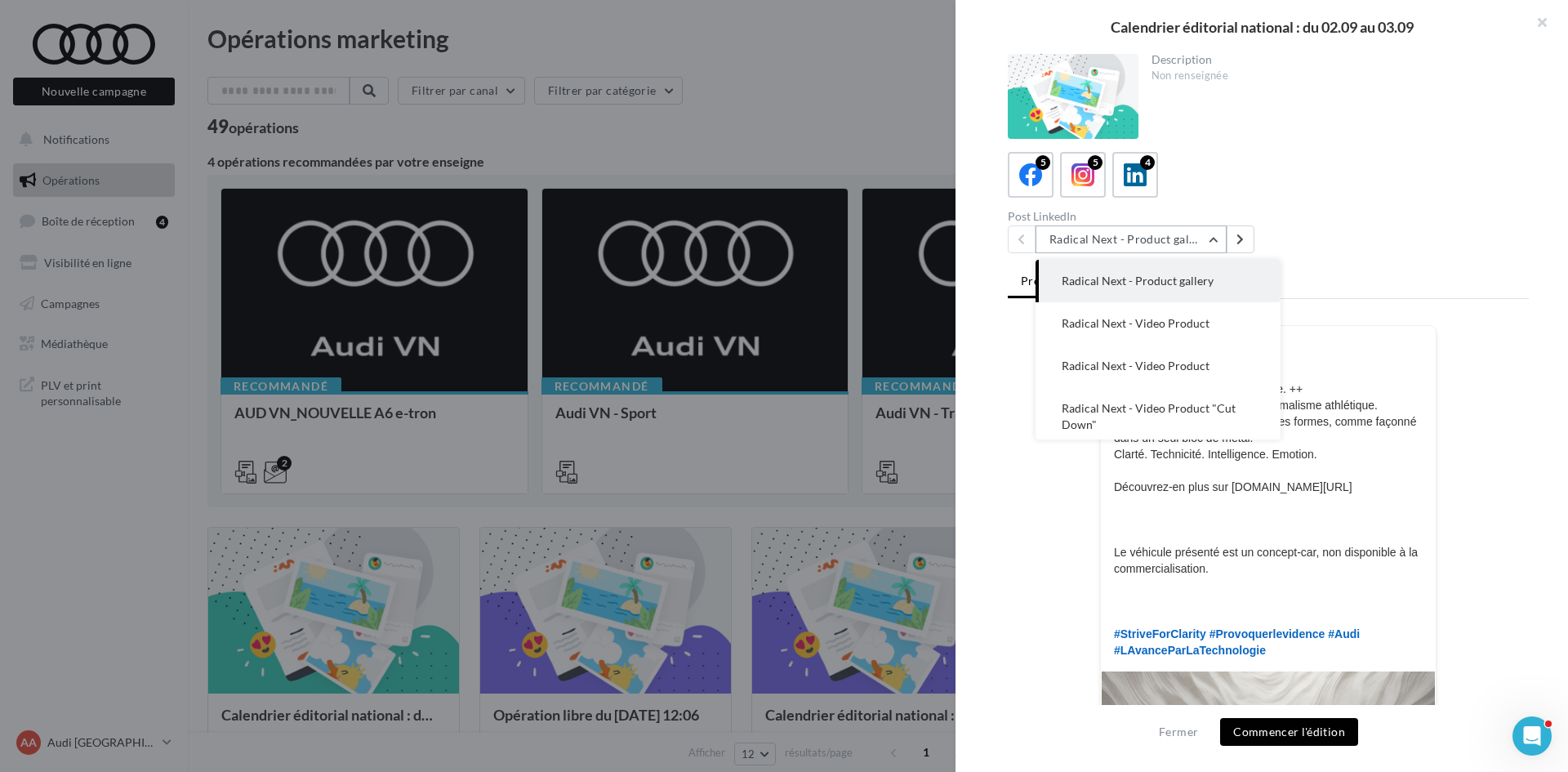
scroll to position [7, 0]
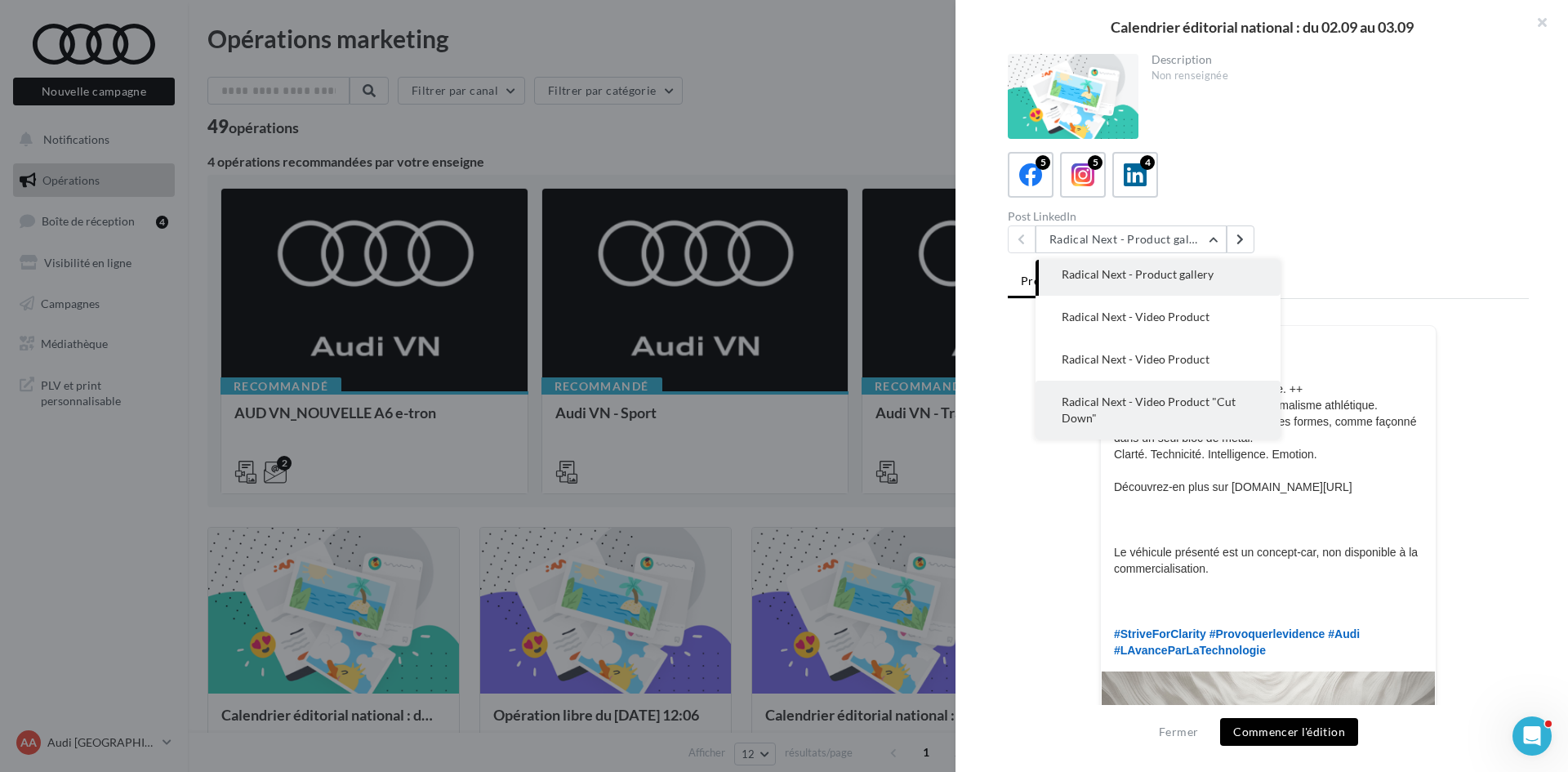
click at [1176, 398] on span "Radical Next - Video Product "Cut Down"" at bounding box center [1148, 409] width 174 height 30
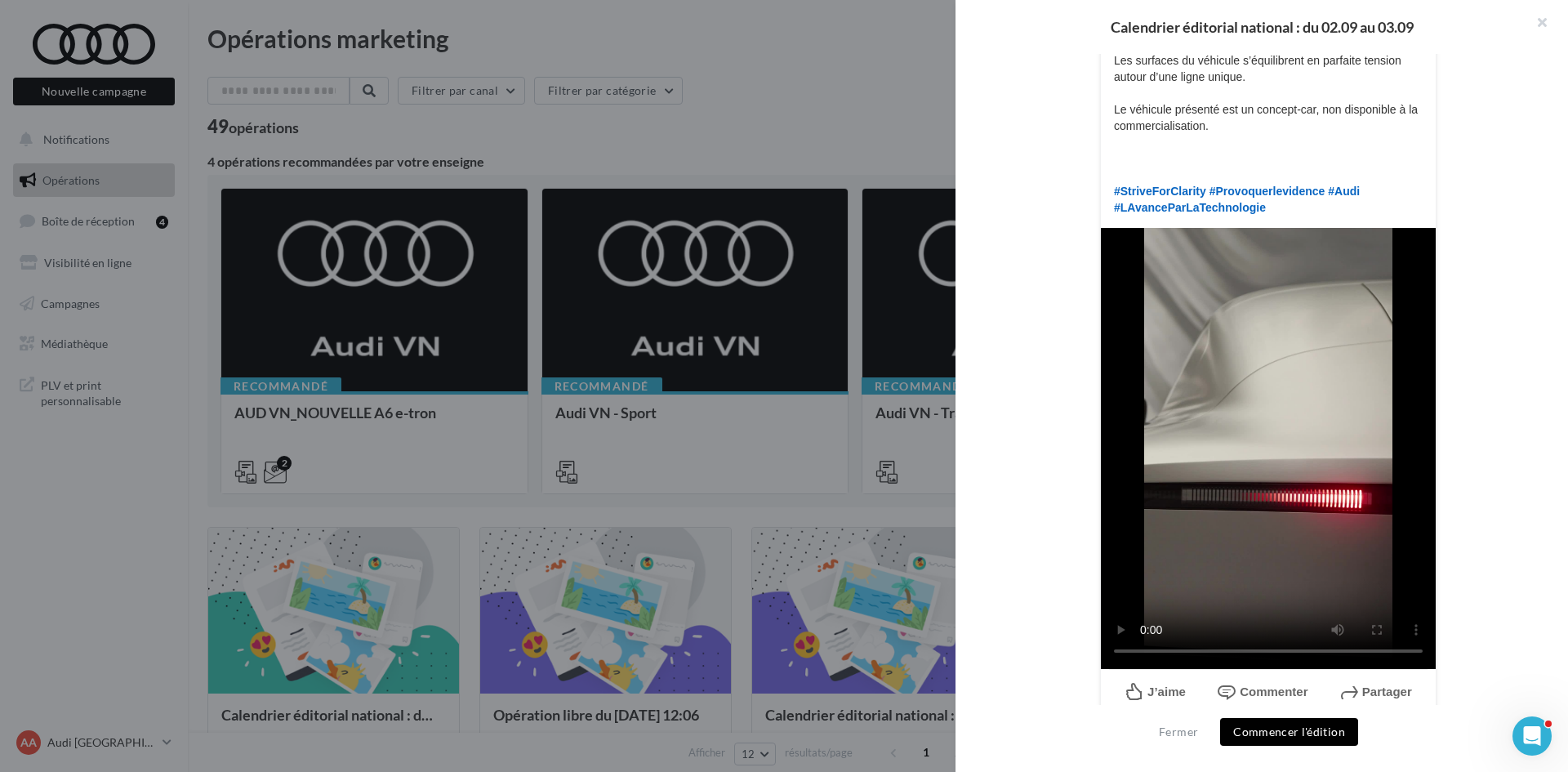
scroll to position [378, 0]
